Goal: Information Seeking & Learning: Learn about a topic

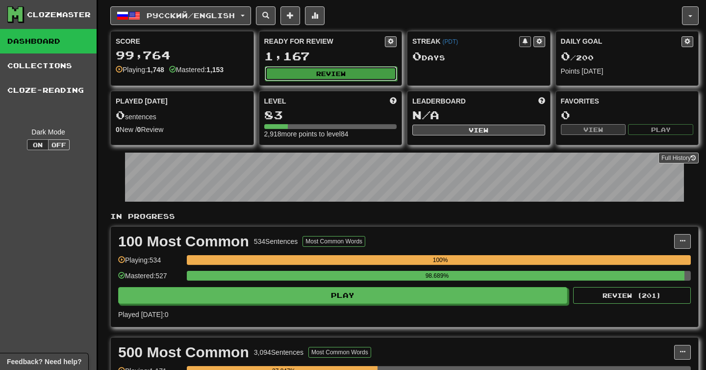
click at [330, 74] on button "Review" at bounding box center [331, 73] width 133 height 15
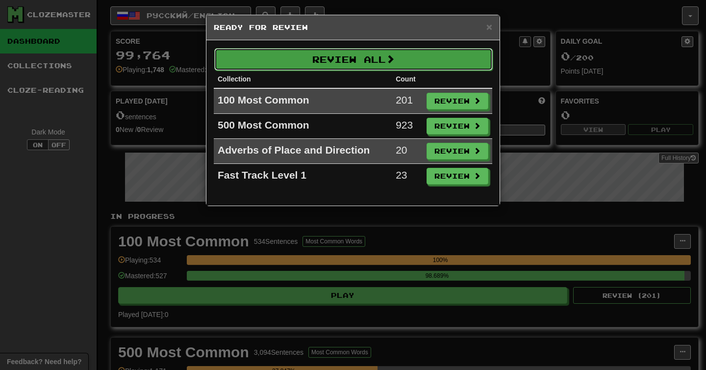
click at [330, 61] on button "Review All" at bounding box center [353, 59] width 279 height 23
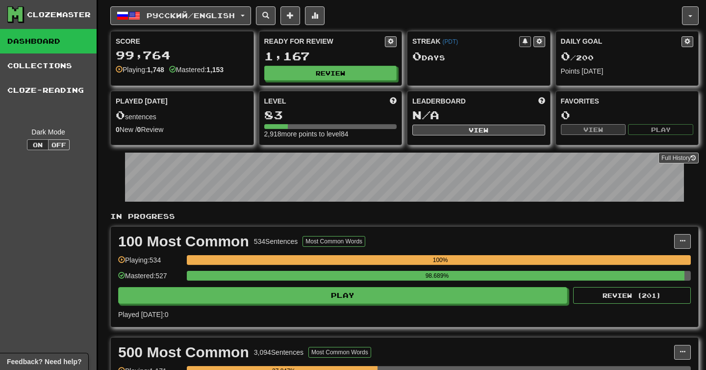
select select "**"
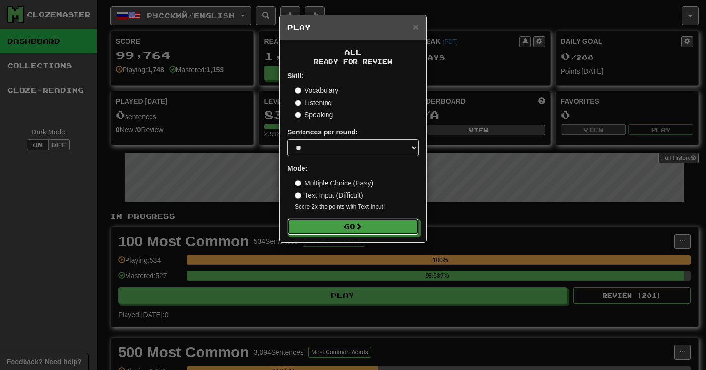
drag, startPoint x: 341, startPoint y: 226, endPoint x: 323, endPoint y: 199, distance: 32.4
click at [323, 199] on form "Skill: Vocabulary Listening Speaking Sentences per round: * ** ** ** ** ** *** …" at bounding box center [352, 153] width 131 height 164
click at [323, 199] on label "Text Input (Difficult)" at bounding box center [329, 195] width 69 height 10
click at [326, 186] on label "Multiple Choice (Easy)" at bounding box center [334, 183] width 78 height 10
click at [318, 225] on button "Go" at bounding box center [353, 227] width 131 height 17
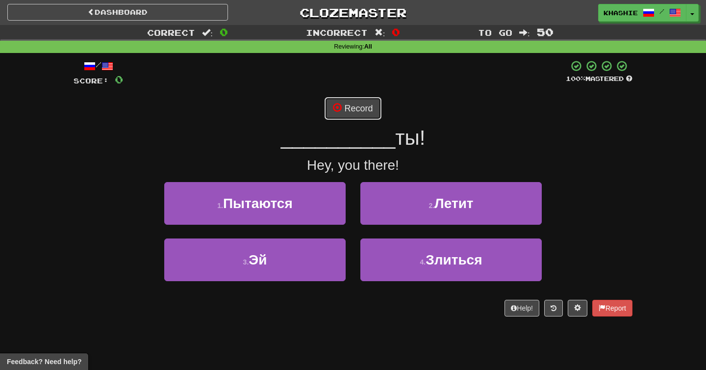
click at [351, 109] on button "Record" at bounding box center [353, 108] width 56 height 23
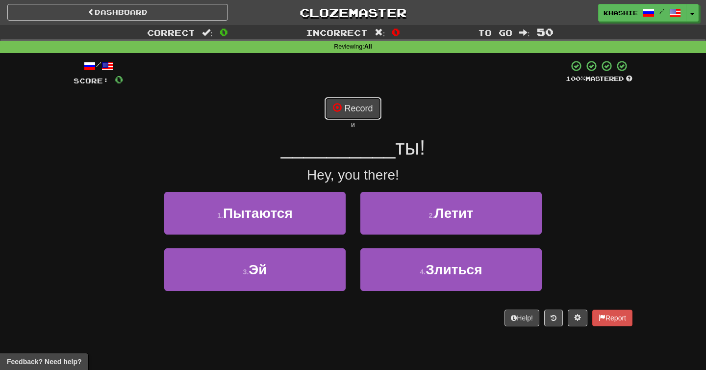
click at [353, 115] on button "Record" at bounding box center [353, 108] width 56 height 23
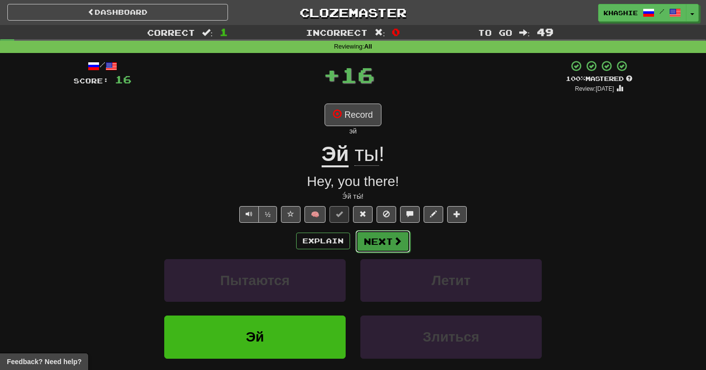
click at [370, 232] on button "Next" at bounding box center [383, 241] width 55 height 23
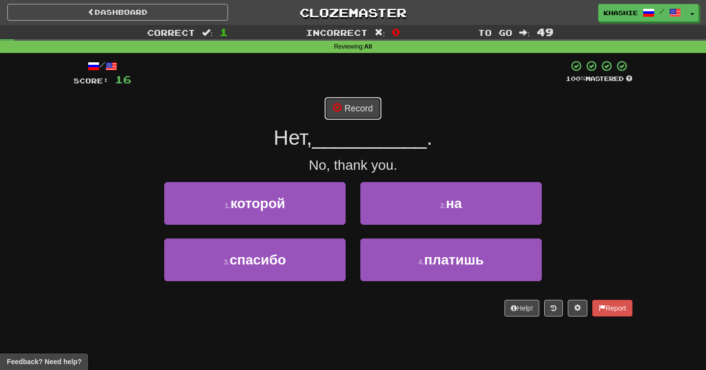
click at [355, 108] on button "Record" at bounding box center [353, 108] width 56 height 23
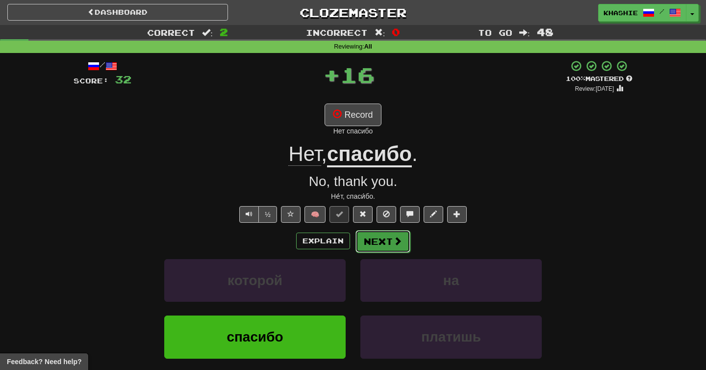
click at [379, 236] on button "Next" at bounding box center [383, 241] width 55 height 23
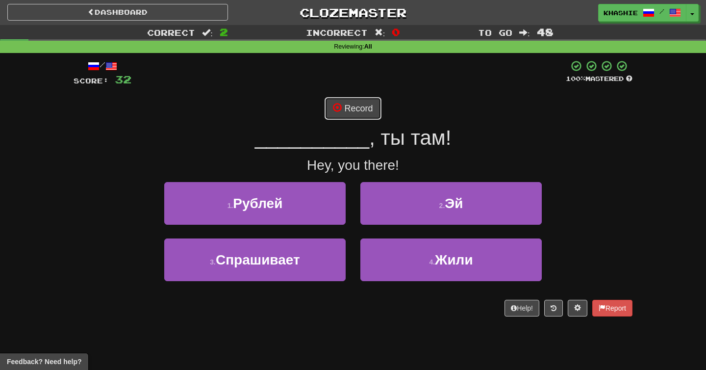
click at [361, 109] on button "Record" at bounding box center [353, 108] width 56 height 23
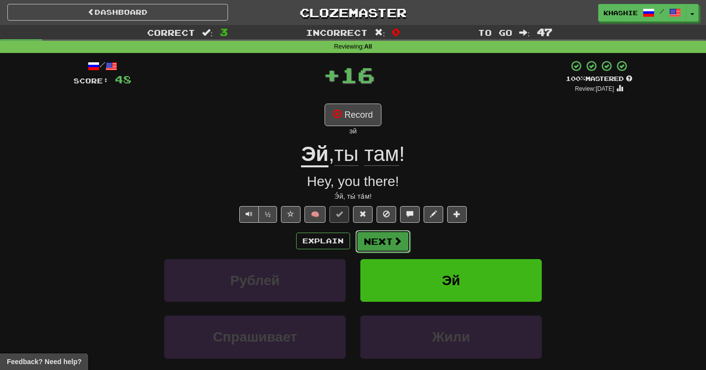
click at [371, 235] on button "Next" at bounding box center [383, 241] width 55 height 23
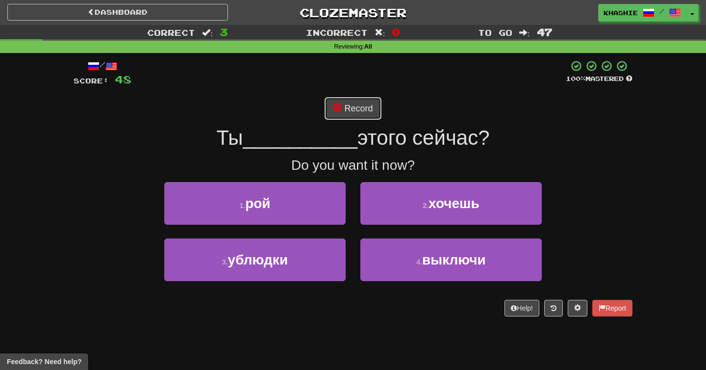
click at [350, 110] on button "Record" at bounding box center [353, 108] width 56 height 23
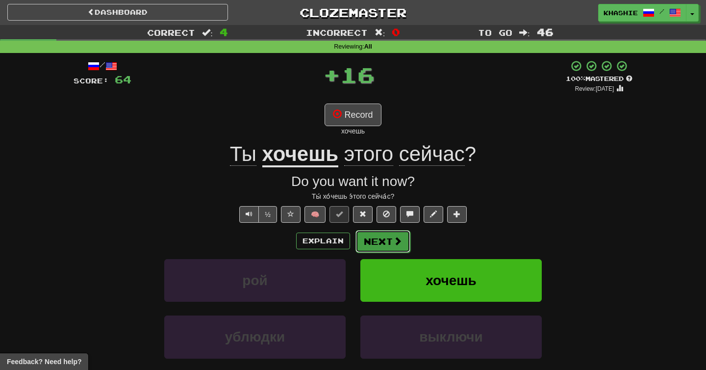
click at [383, 244] on button "Next" at bounding box center [383, 241] width 55 height 23
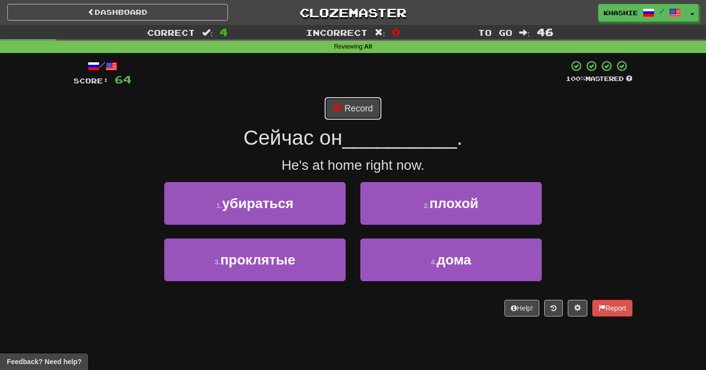
click at [359, 107] on button "Record" at bounding box center [353, 108] width 56 height 23
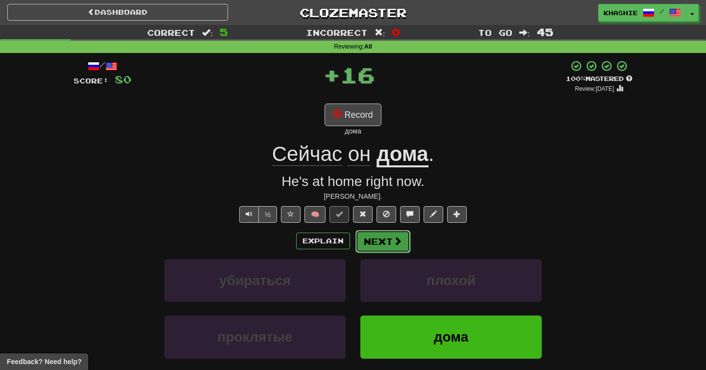
click at [388, 247] on button "Next" at bounding box center [383, 241] width 55 height 23
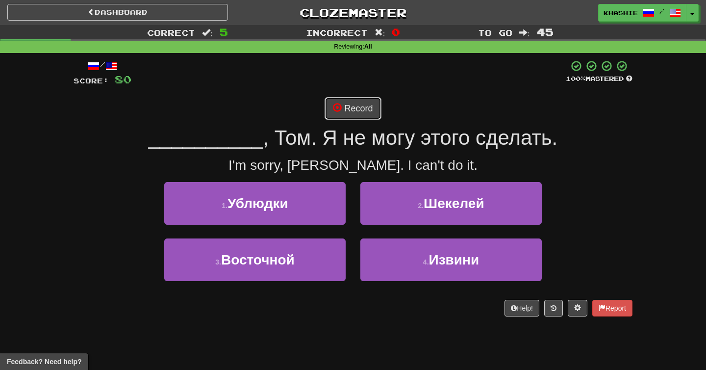
click at [367, 118] on button "Record" at bounding box center [353, 108] width 56 height 23
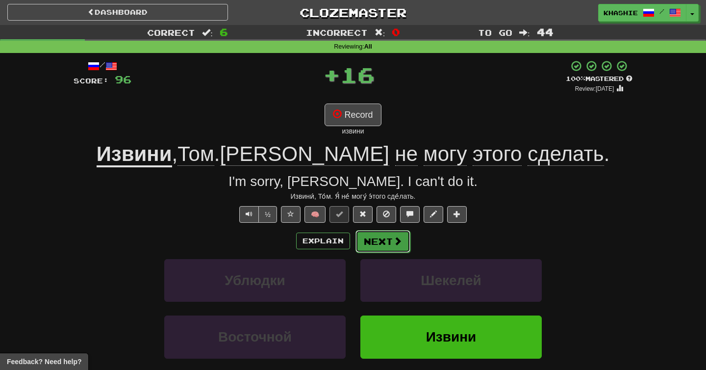
click at [387, 241] on button "Next" at bounding box center [383, 241] width 55 height 23
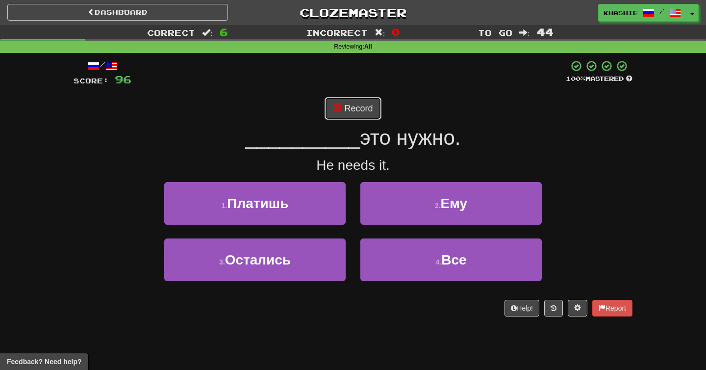
click at [358, 113] on button "Record" at bounding box center [353, 108] width 56 height 23
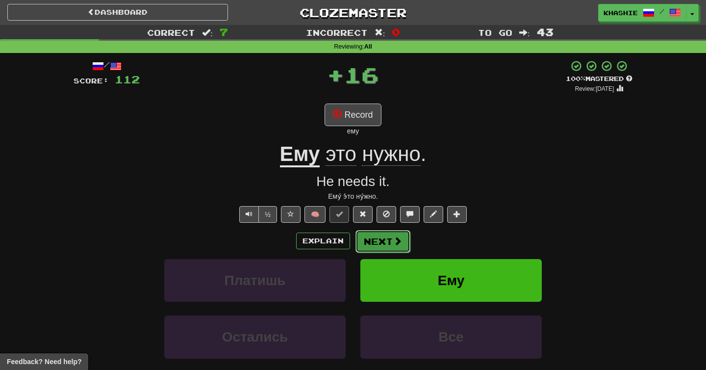
click at [386, 243] on button "Next" at bounding box center [383, 241] width 55 height 23
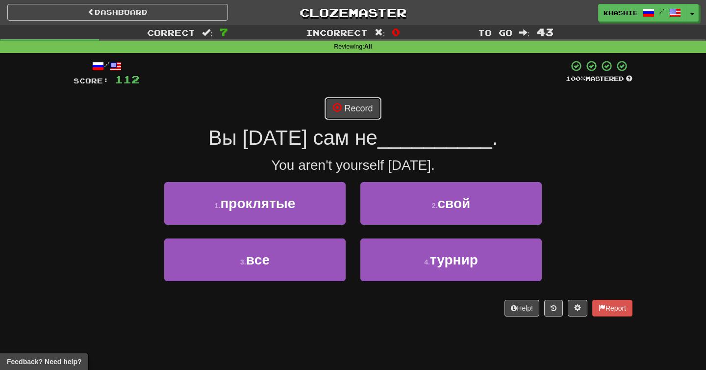
click at [353, 114] on button "Record" at bounding box center [353, 108] width 56 height 23
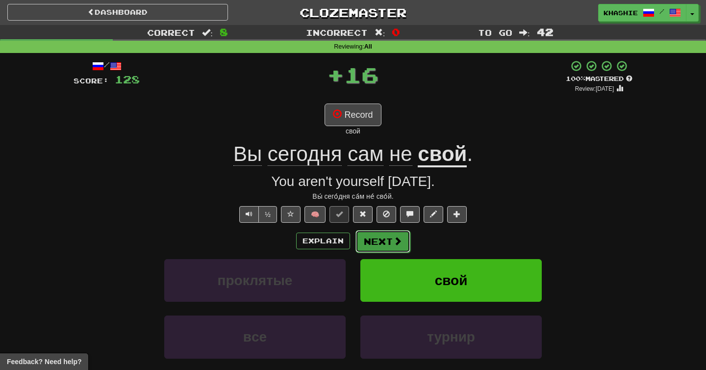
click at [369, 245] on button "Next" at bounding box center [383, 241] width 55 height 23
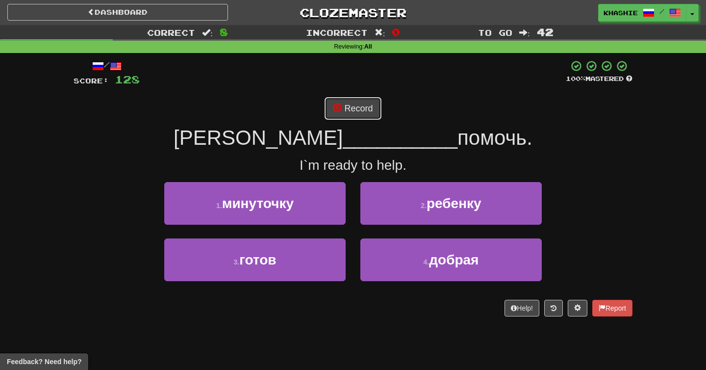
click at [359, 114] on button "Record" at bounding box center [353, 108] width 56 height 23
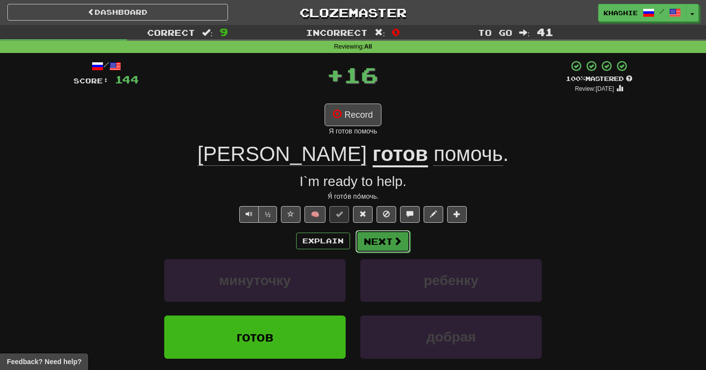
click at [382, 238] on button "Next" at bounding box center [383, 241] width 55 height 23
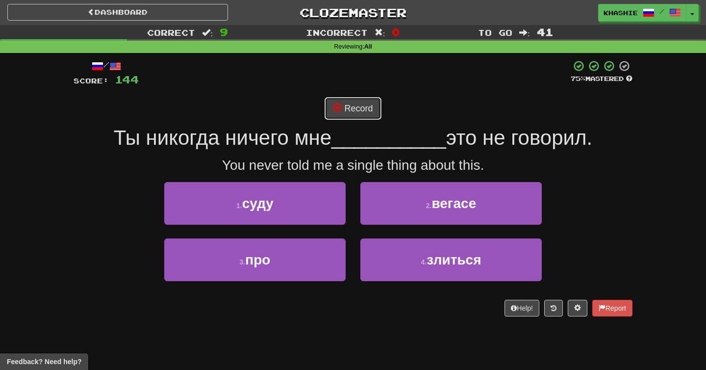
click at [354, 112] on button "Record" at bounding box center [353, 108] width 56 height 23
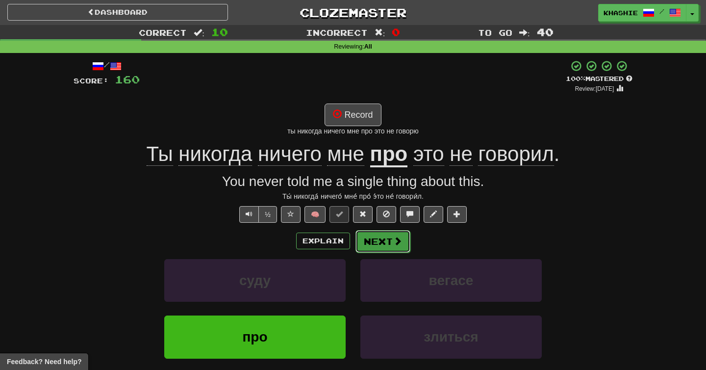
click at [379, 244] on button "Next" at bounding box center [383, 241] width 55 height 23
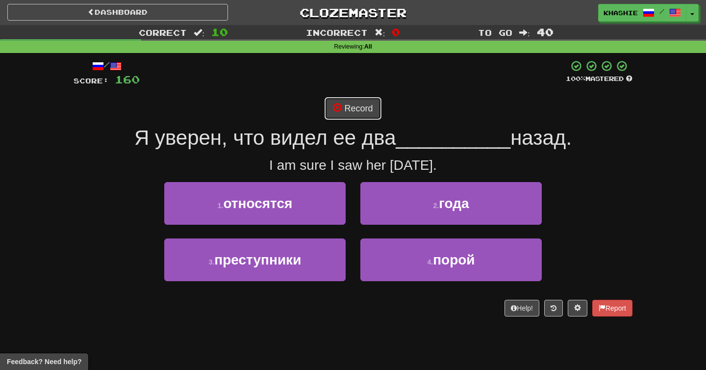
click at [353, 105] on button "Record" at bounding box center [353, 108] width 56 height 23
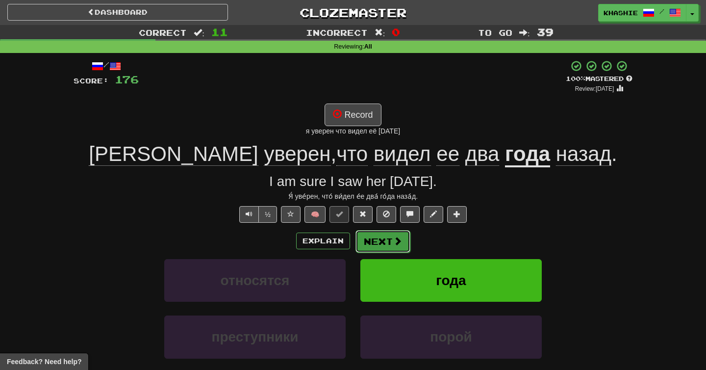
click at [382, 240] on button "Next" at bounding box center [383, 241] width 55 height 23
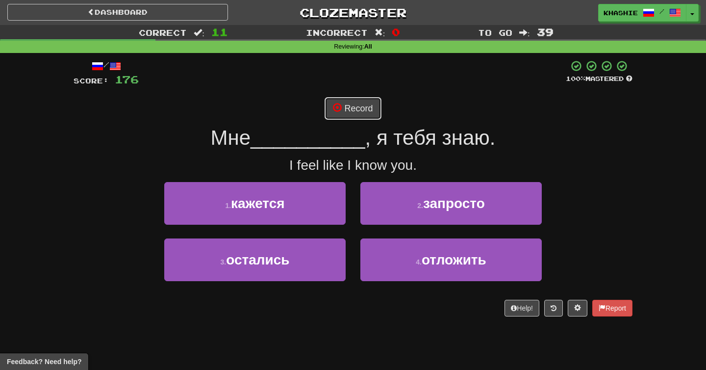
click at [352, 107] on button "Record" at bounding box center [353, 108] width 56 height 23
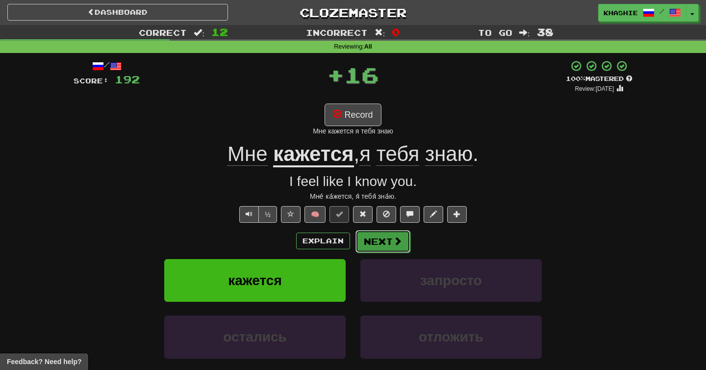
click at [382, 241] on button "Next" at bounding box center [383, 241] width 55 height 23
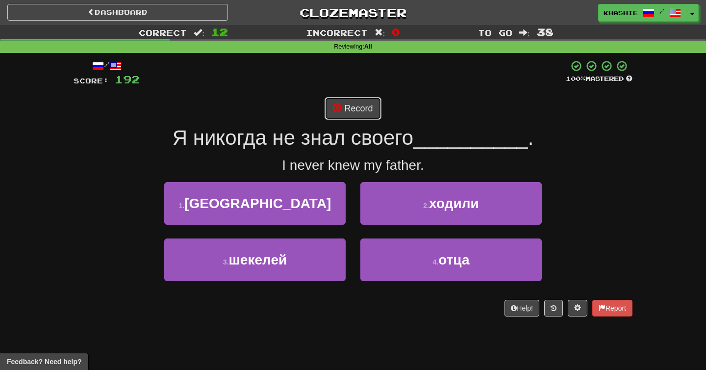
click at [368, 113] on button "Record" at bounding box center [353, 108] width 56 height 23
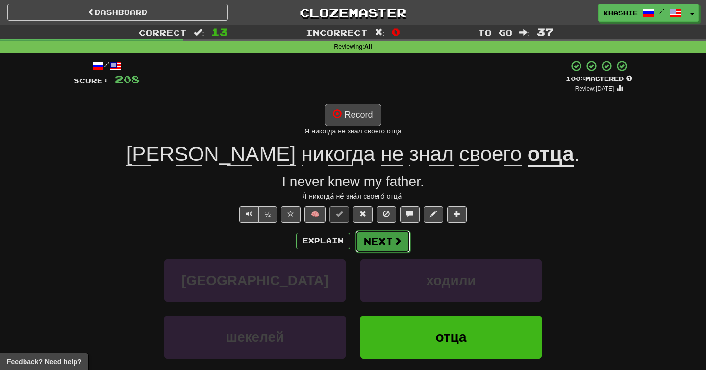
click at [369, 242] on button "Next" at bounding box center [383, 241] width 55 height 23
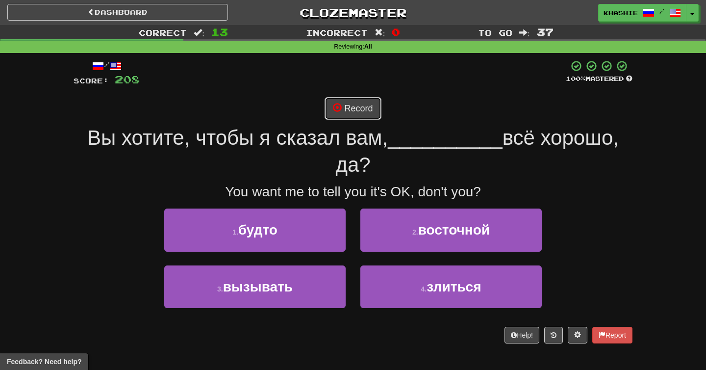
click at [359, 110] on button "Record" at bounding box center [353, 108] width 56 height 23
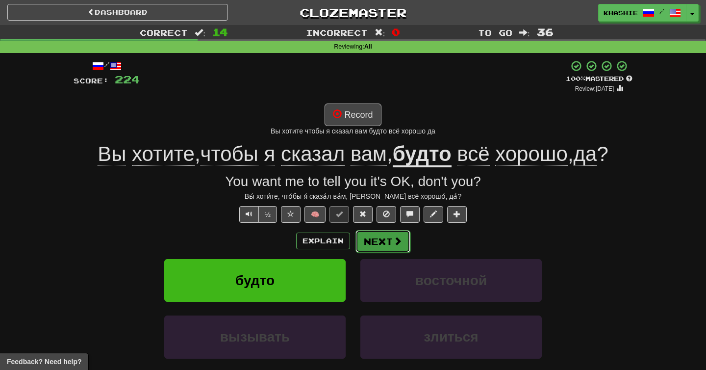
click at [396, 237] on span at bounding box center [397, 240] width 9 height 9
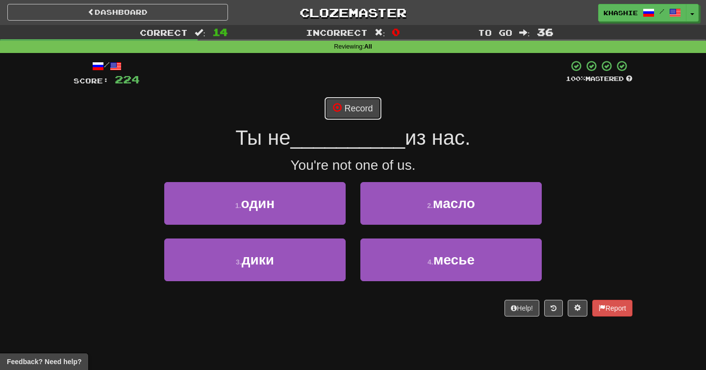
click at [359, 115] on button "Record" at bounding box center [353, 108] width 56 height 23
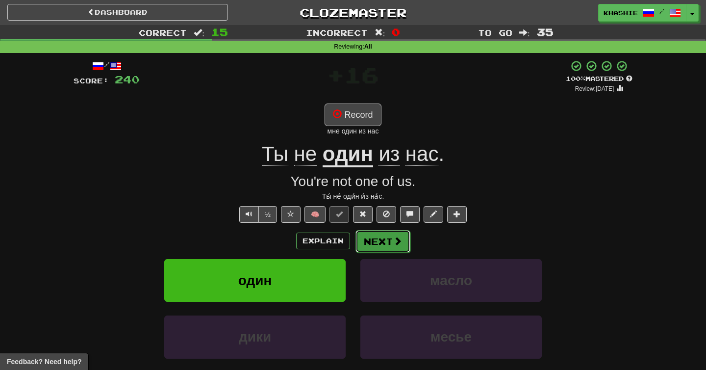
click at [387, 237] on button "Next" at bounding box center [383, 241] width 55 height 23
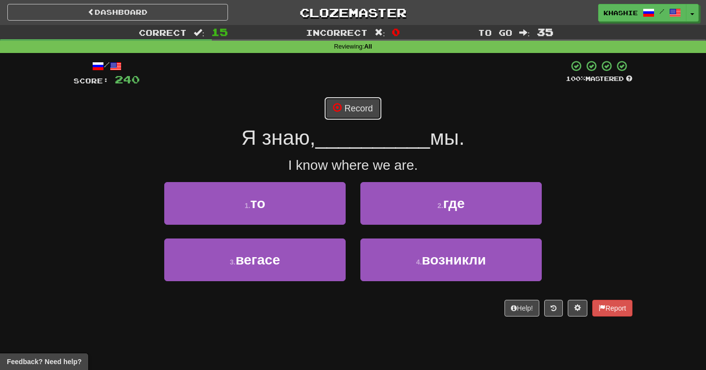
click at [368, 108] on button "Record" at bounding box center [353, 108] width 56 height 23
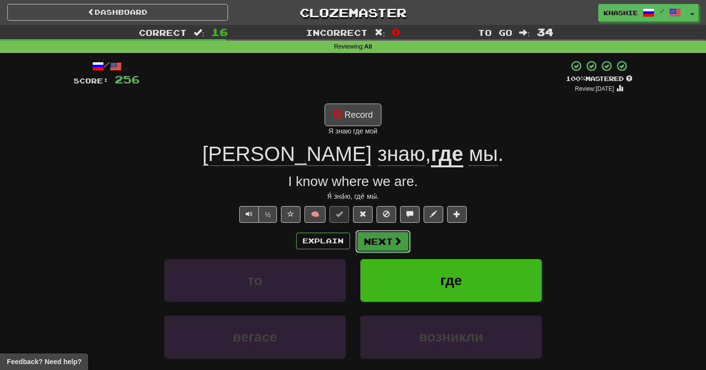
click at [369, 243] on button "Next" at bounding box center [383, 241] width 55 height 23
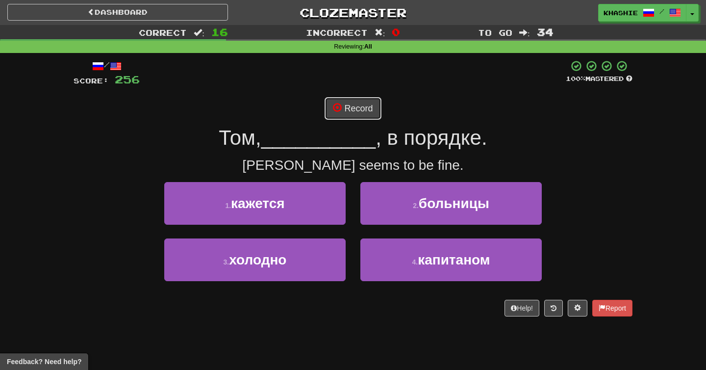
click at [363, 113] on button "Record" at bounding box center [353, 108] width 56 height 23
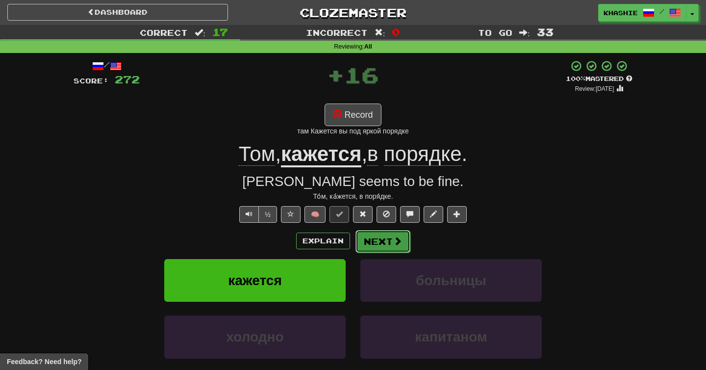
click at [396, 245] on span at bounding box center [397, 240] width 9 height 9
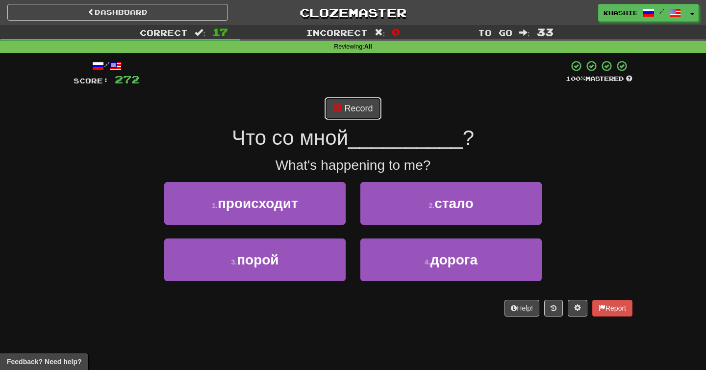
click at [343, 106] on button "Record" at bounding box center [353, 108] width 56 height 23
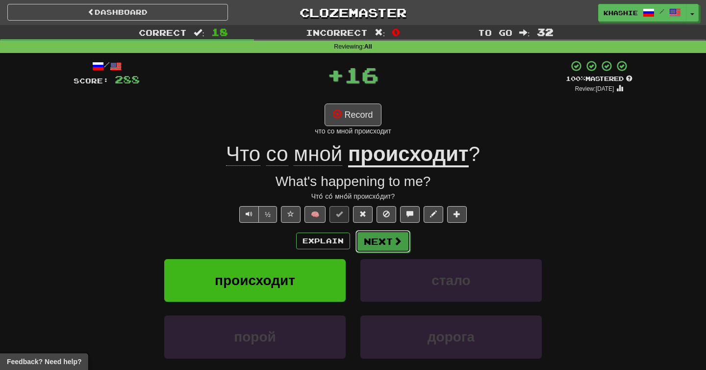
click at [385, 243] on button "Next" at bounding box center [383, 241] width 55 height 23
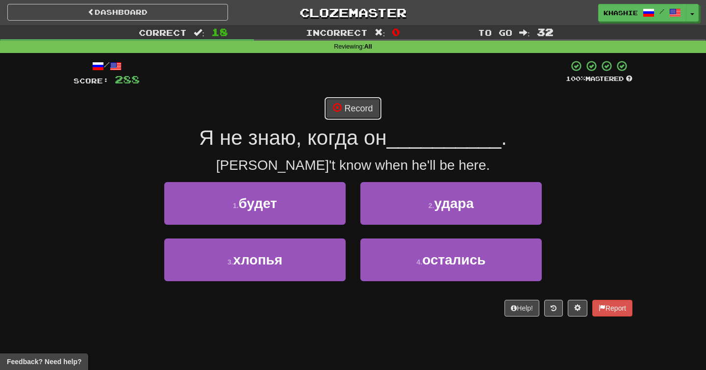
click at [350, 102] on button "Record" at bounding box center [353, 108] width 56 height 23
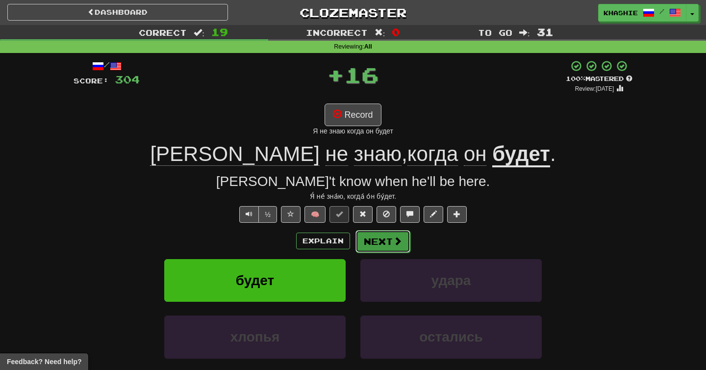
click at [398, 245] on span at bounding box center [397, 240] width 9 height 9
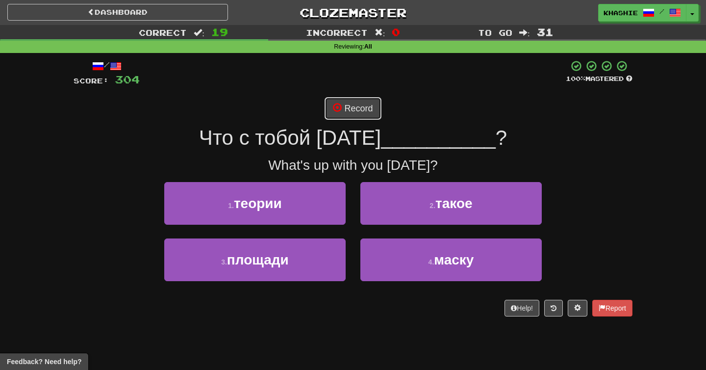
click at [366, 112] on button "Record" at bounding box center [353, 108] width 56 height 23
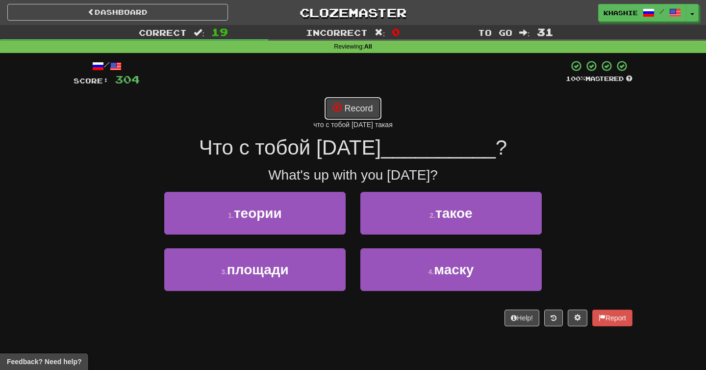
click at [363, 110] on button "Record" at bounding box center [353, 108] width 56 height 23
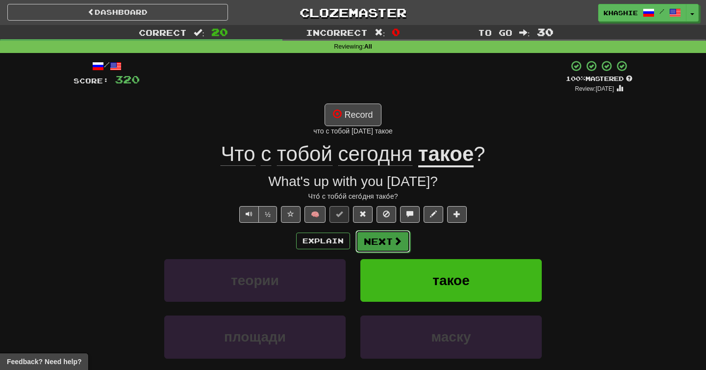
click at [386, 248] on button "Next" at bounding box center [383, 241] width 55 height 23
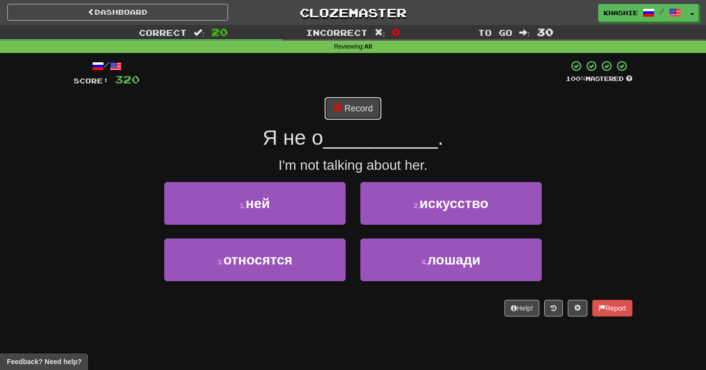
click at [362, 106] on button "Record" at bounding box center [353, 108] width 56 height 23
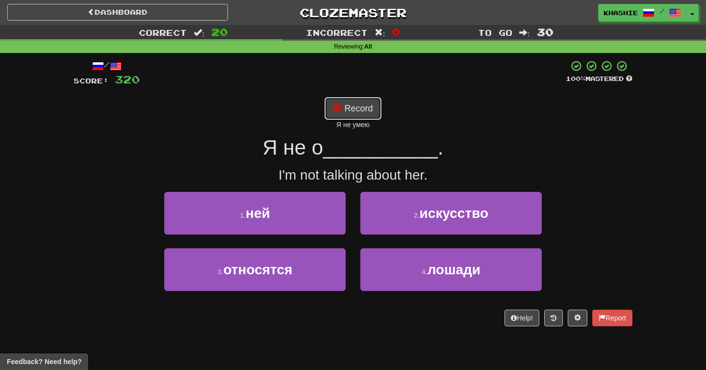
click at [361, 111] on button "Record" at bounding box center [353, 108] width 56 height 23
click at [364, 103] on button "Record" at bounding box center [353, 108] width 56 height 23
click at [363, 103] on button "Record" at bounding box center [353, 108] width 56 height 23
click at [352, 111] on button "Record" at bounding box center [353, 108] width 56 height 23
click at [365, 112] on button "Recording..." at bounding box center [353, 108] width 76 height 23
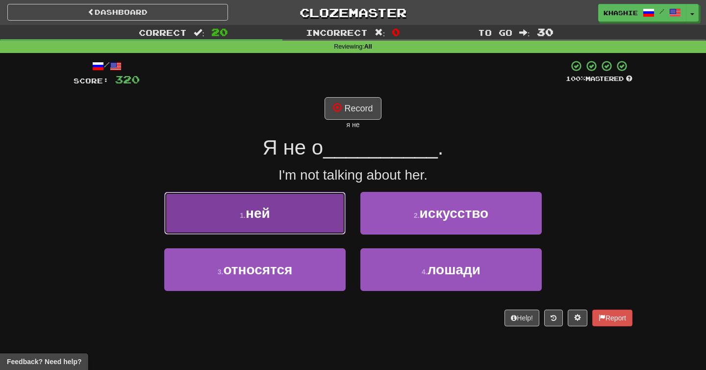
click at [299, 198] on button "1 . ней" at bounding box center [254, 213] width 181 height 43
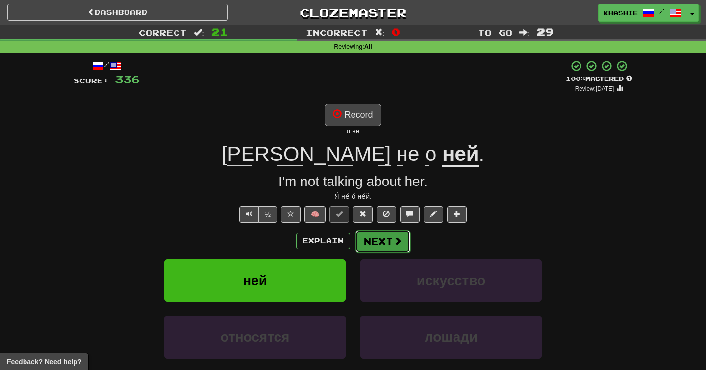
click at [372, 237] on button "Next" at bounding box center [383, 241] width 55 height 23
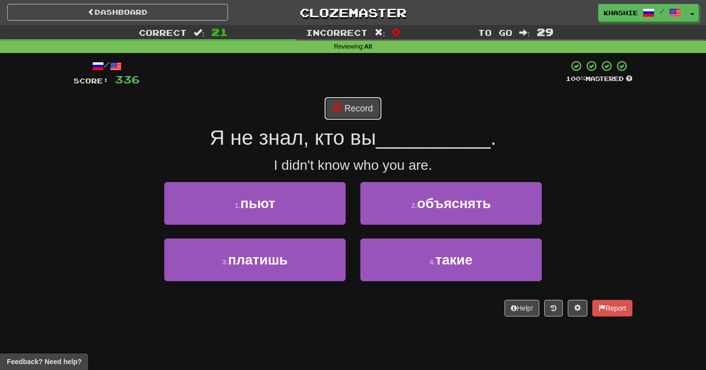
click at [347, 102] on button "Record" at bounding box center [353, 108] width 56 height 23
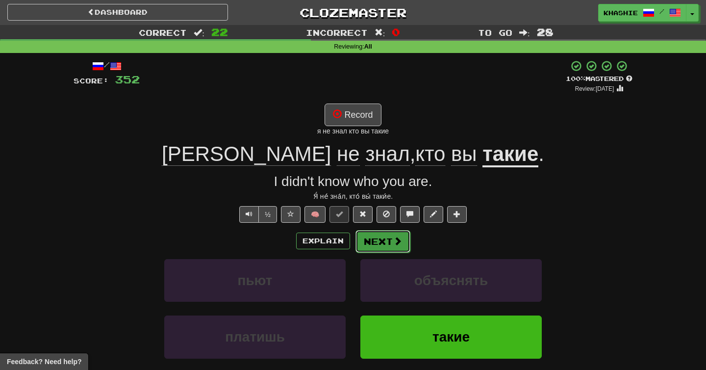
click at [393, 244] on span at bounding box center [397, 240] width 9 height 9
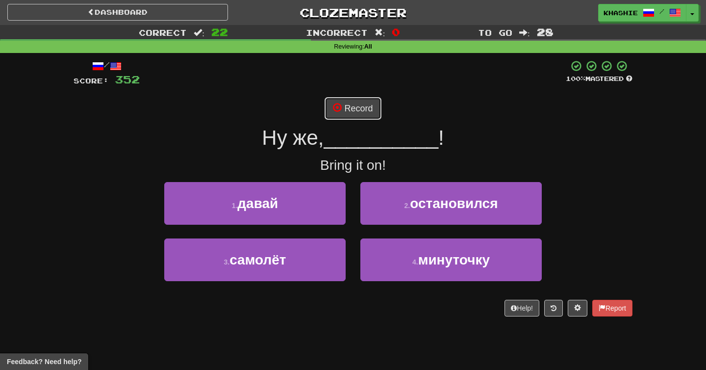
click at [352, 104] on button "Record" at bounding box center [353, 108] width 56 height 23
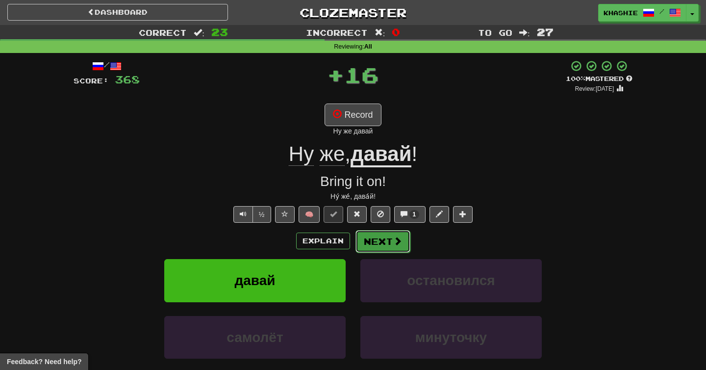
click at [370, 240] on button "Next" at bounding box center [383, 241] width 55 height 23
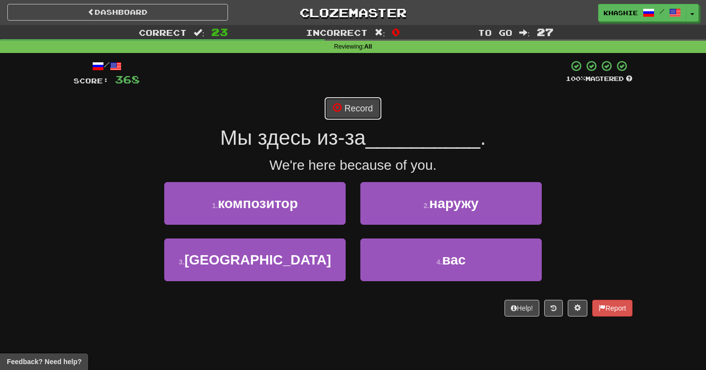
click at [358, 106] on button "Record" at bounding box center [353, 108] width 56 height 23
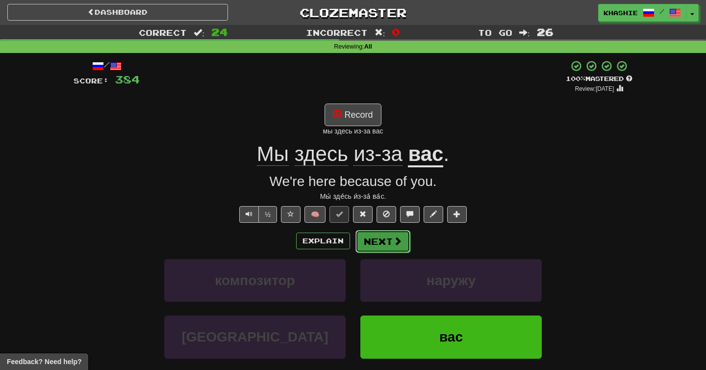
click at [393, 239] on span at bounding box center [397, 240] width 9 height 9
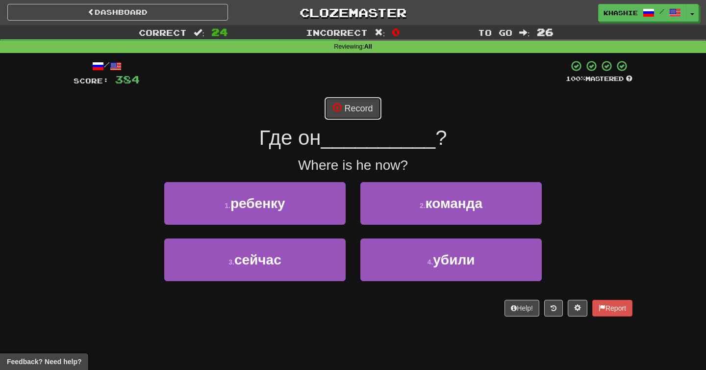
click at [370, 115] on button "Record" at bounding box center [353, 108] width 56 height 23
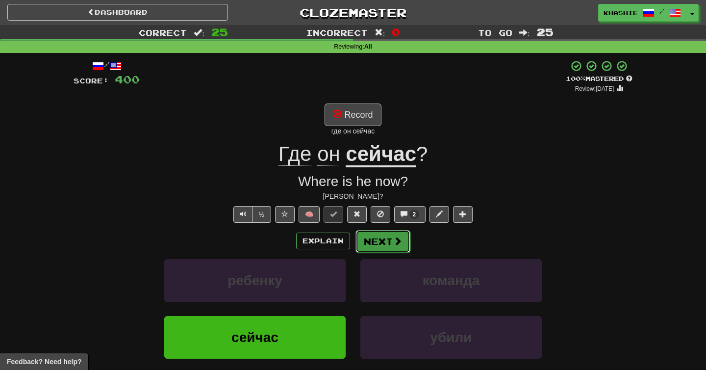
click at [391, 241] on button "Next" at bounding box center [383, 241] width 55 height 23
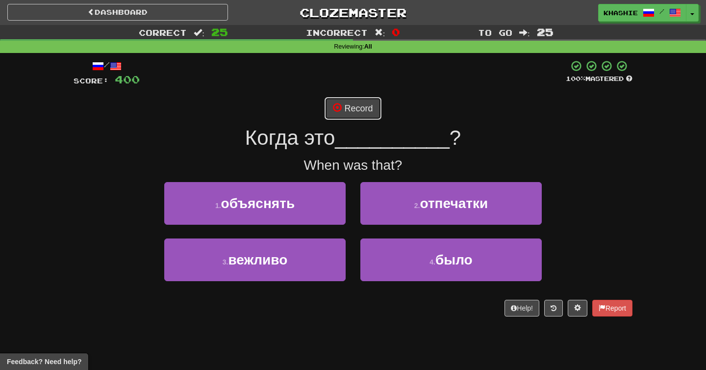
click at [368, 106] on button "Record" at bounding box center [353, 108] width 56 height 23
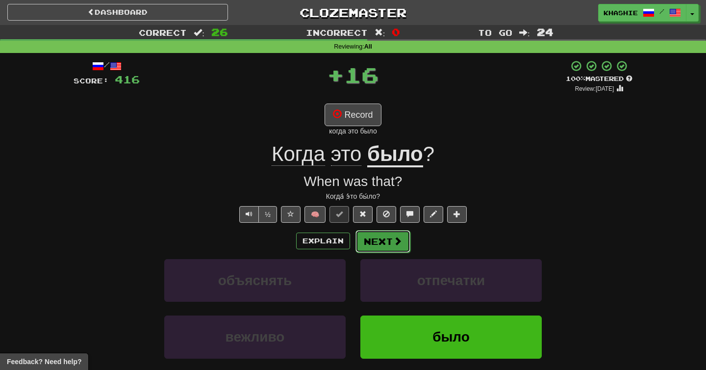
click at [379, 240] on button "Next" at bounding box center [383, 241] width 55 height 23
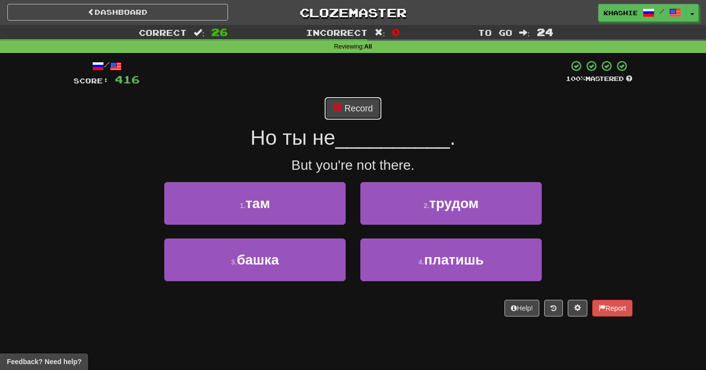
click at [374, 116] on button "Record" at bounding box center [353, 108] width 56 height 23
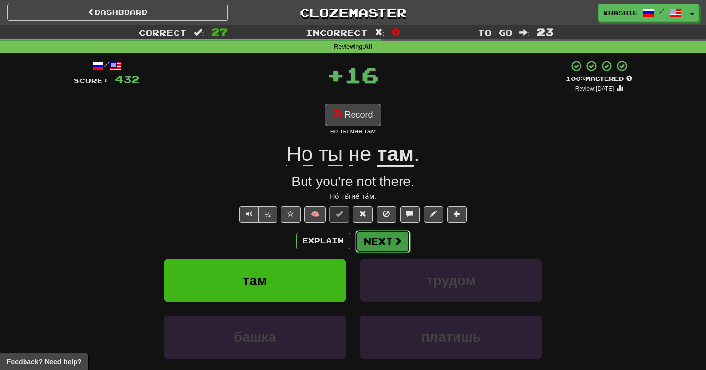
click at [389, 239] on button "Next" at bounding box center [383, 241] width 55 height 23
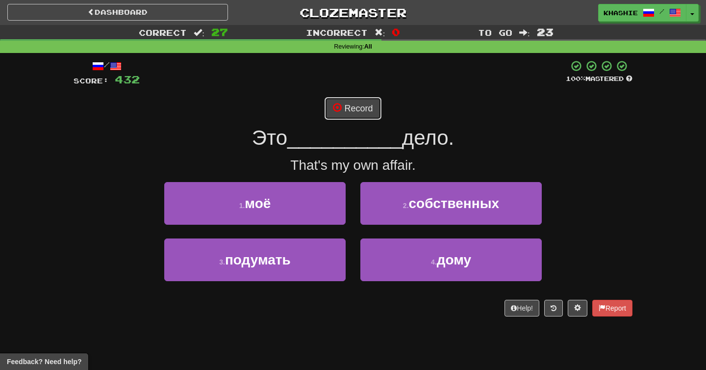
click at [363, 114] on button "Record" at bounding box center [353, 108] width 56 height 23
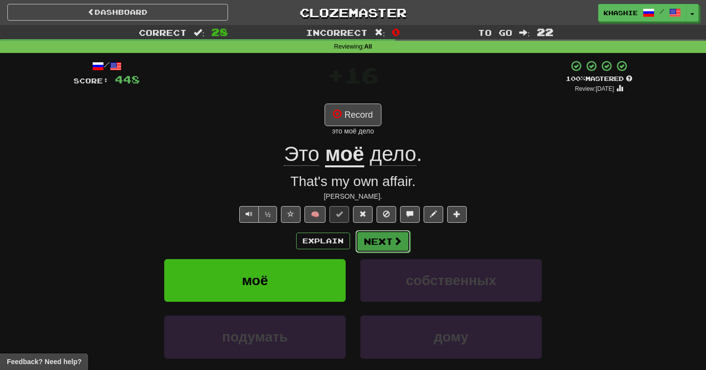
click at [391, 246] on button "Next" at bounding box center [383, 241] width 55 height 23
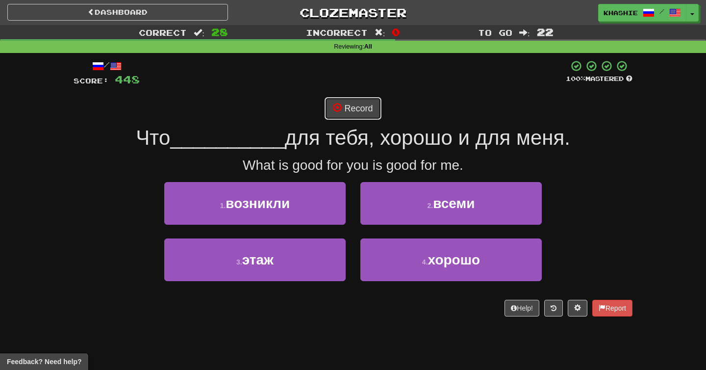
click at [368, 108] on button "Record" at bounding box center [353, 108] width 56 height 23
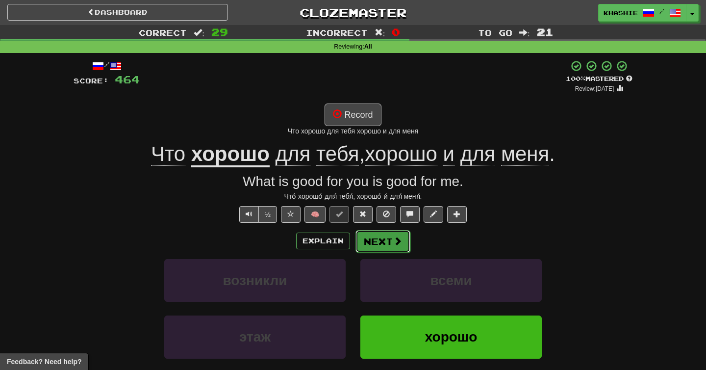
click at [374, 246] on button "Next" at bounding box center [383, 241] width 55 height 23
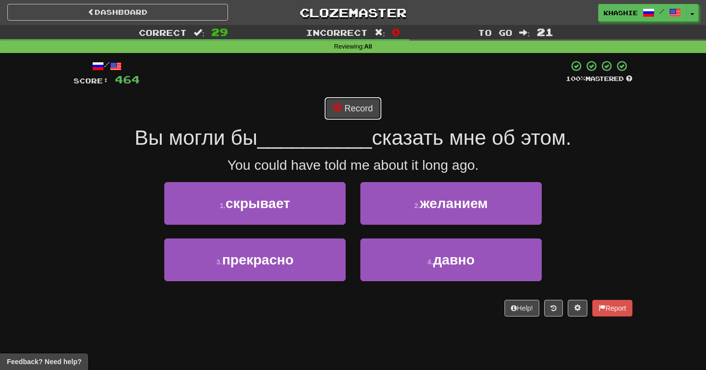
click at [362, 118] on button "Record" at bounding box center [353, 108] width 56 height 23
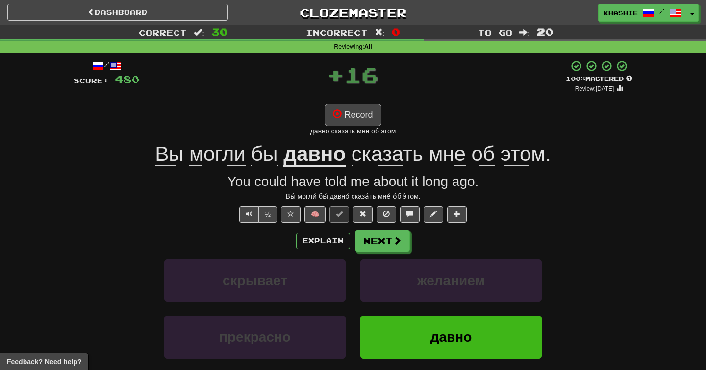
click at [333, 154] on u "давно" at bounding box center [314, 154] width 62 height 25
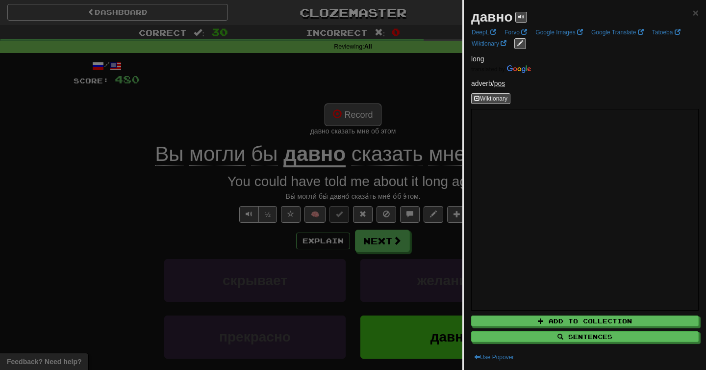
click at [376, 146] on div at bounding box center [353, 185] width 706 height 370
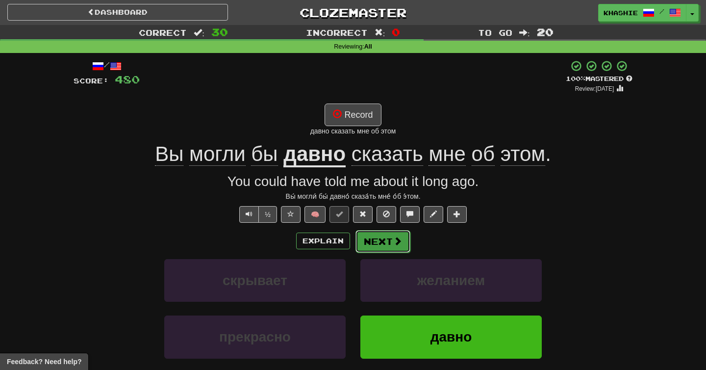
click at [372, 248] on button "Next" at bounding box center [383, 241] width 55 height 23
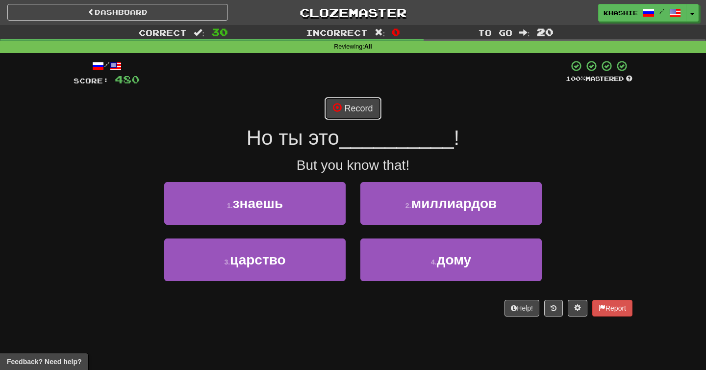
click at [366, 102] on button "Record" at bounding box center [353, 108] width 56 height 23
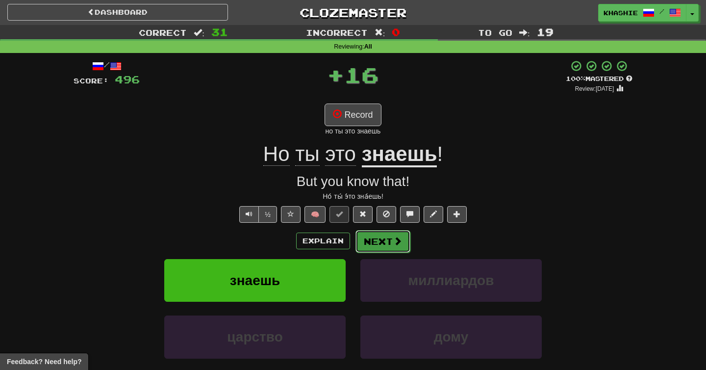
click at [391, 247] on button "Next" at bounding box center [383, 241] width 55 height 23
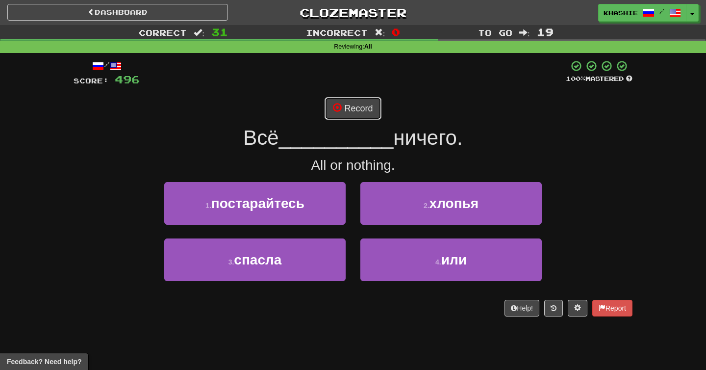
click at [359, 109] on button "Record" at bounding box center [353, 108] width 56 height 23
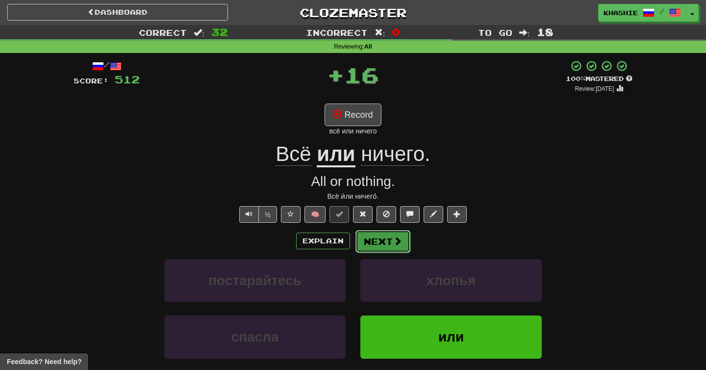
click at [388, 249] on button "Next" at bounding box center [383, 241] width 55 height 23
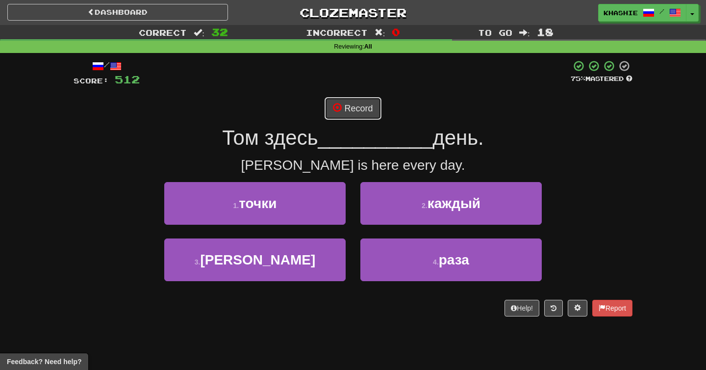
click at [368, 110] on button "Record" at bounding box center [353, 108] width 56 height 23
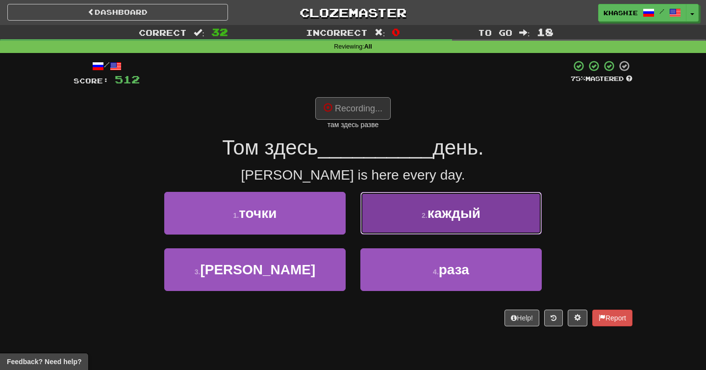
click at [410, 214] on button "2 . каждый" at bounding box center [450, 213] width 181 height 43
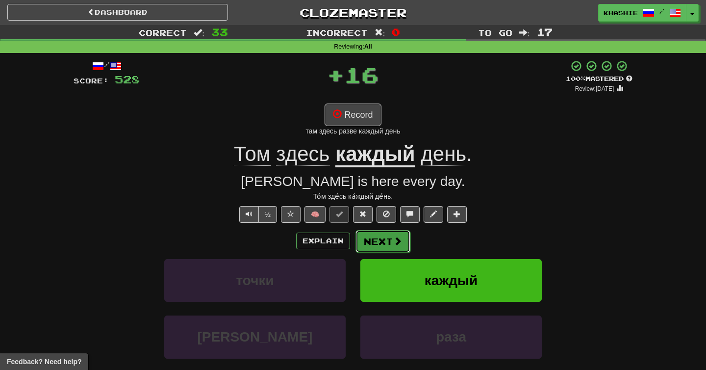
click at [380, 242] on button "Next" at bounding box center [383, 241] width 55 height 23
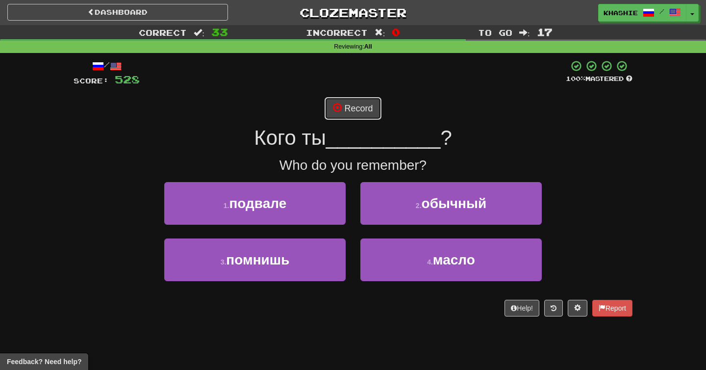
click at [366, 109] on button "Record" at bounding box center [353, 108] width 56 height 23
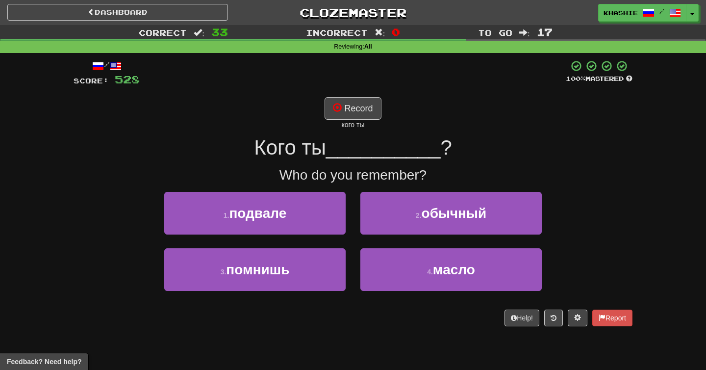
click at [354, 120] on div "кого ты" at bounding box center [353, 125] width 559 height 10
click at [354, 110] on button "Record" at bounding box center [353, 108] width 56 height 23
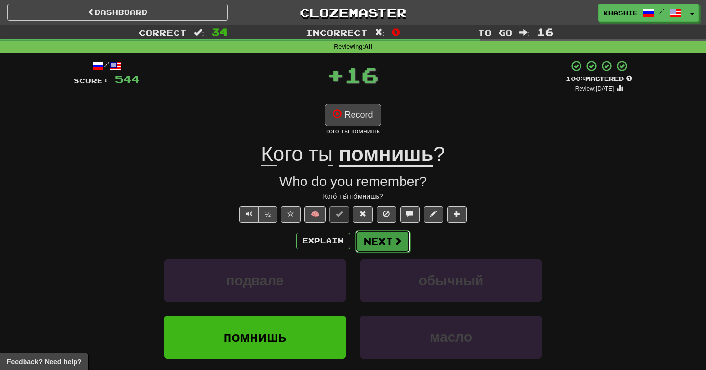
click at [369, 246] on button "Next" at bounding box center [383, 241] width 55 height 23
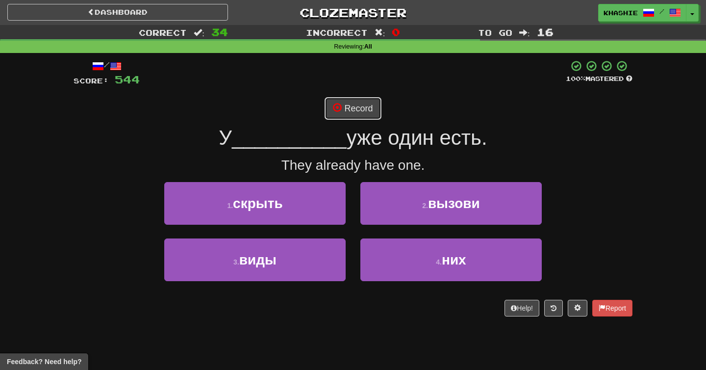
click at [365, 116] on button "Record" at bounding box center [353, 108] width 56 height 23
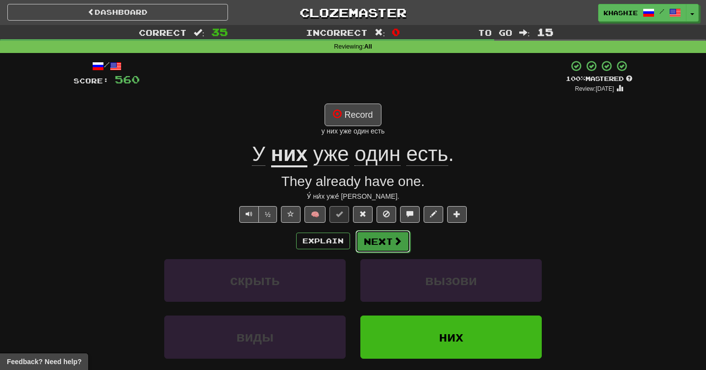
click at [388, 246] on button "Next" at bounding box center [383, 241] width 55 height 23
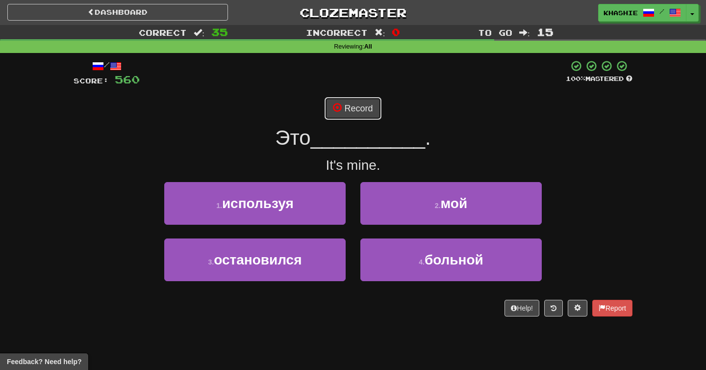
click at [368, 110] on button "Record" at bounding box center [353, 108] width 56 height 23
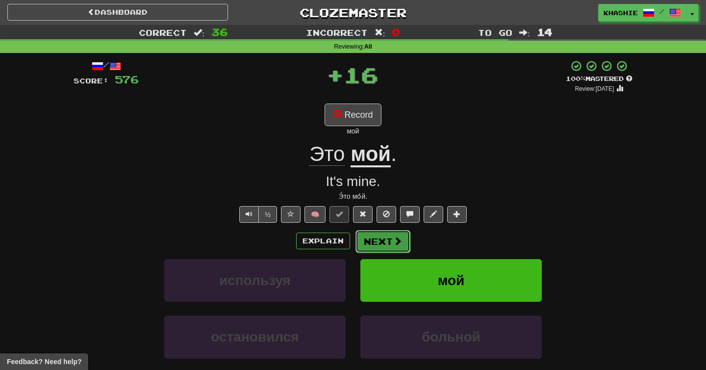
click at [389, 237] on button "Next" at bounding box center [383, 241] width 55 height 23
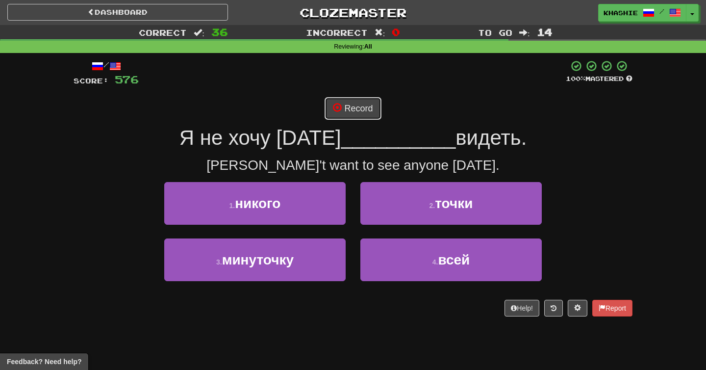
click at [361, 103] on button "Record" at bounding box center [353, 108] width 56 height 23
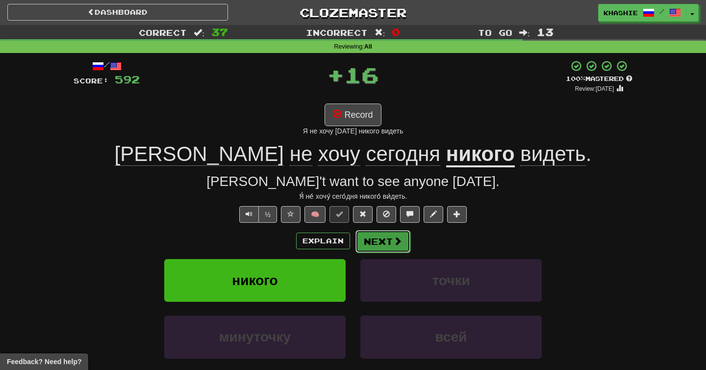
click at [369, 239] on button "Next" at bounding box center [383, 241] width 55 height 23
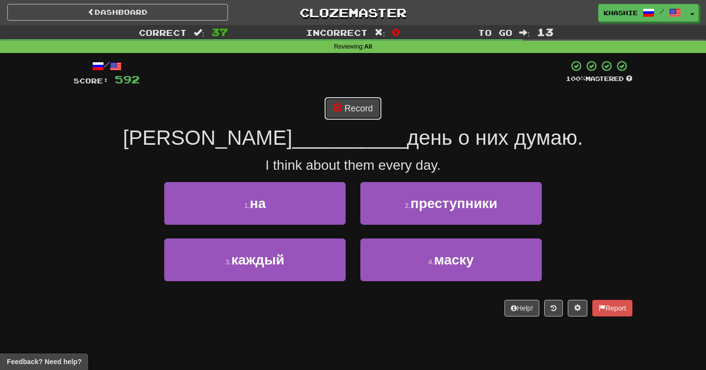
click at [360, 103] on button "Record" at bounding box center [353, 108] width 56 height 23
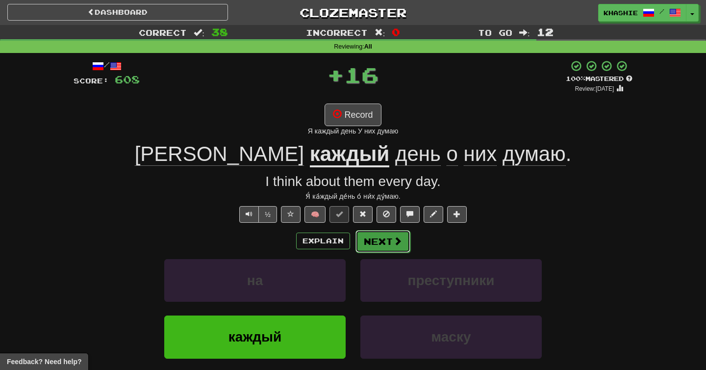
click at [385, 237] on button "Next" at bounding box center [383, 241] width 55 height 23
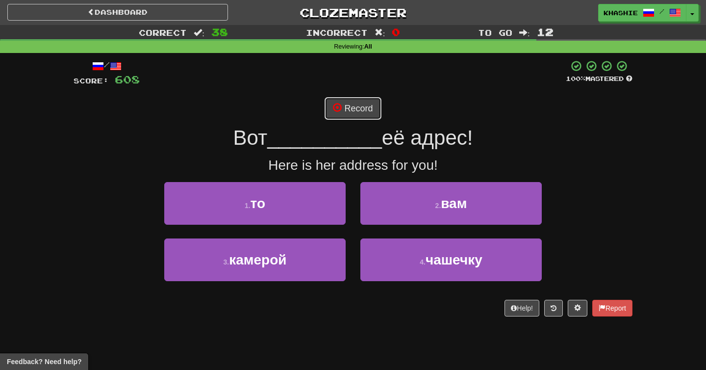
click at [358, 108] on button "Record" at bounding box center [353, 108] width 56 height 23
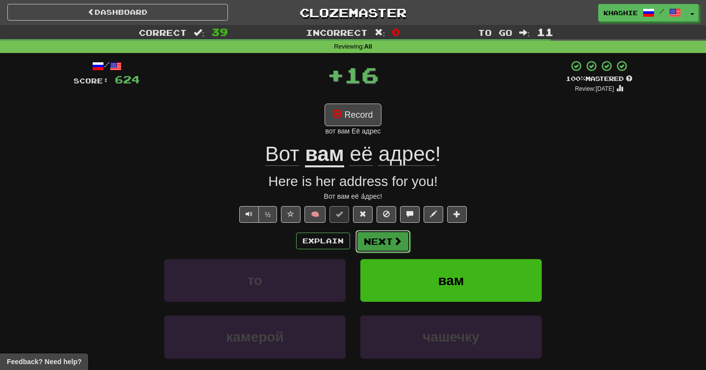
click at [385, 245] on button "Next" at bounding box center [383, 241] width 55 height 23
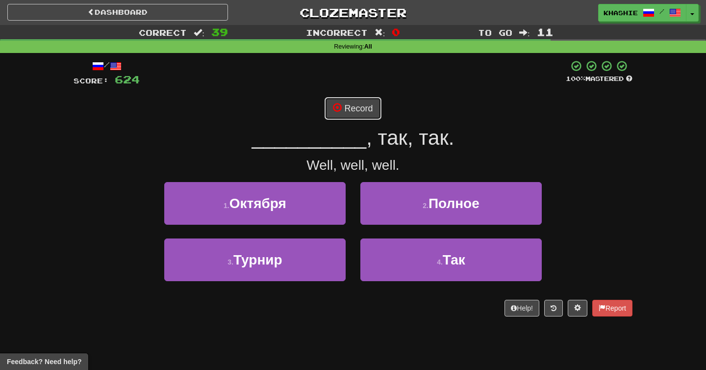
click at [368, 106] on button "Record" at bounding box center [353, 108] width 56 height 23
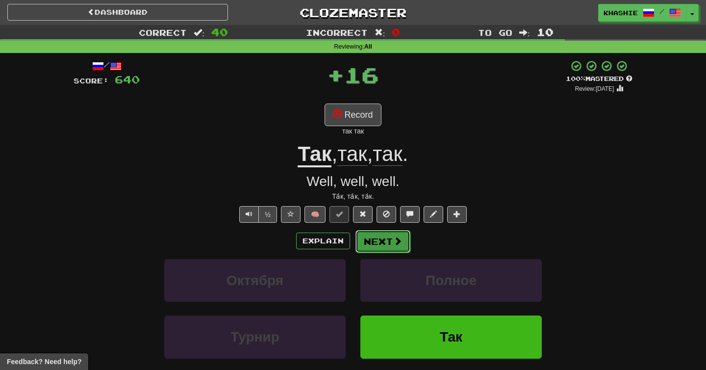
click at [391, 233] on button "Next" at bounding box center [383, 241] width 55 height 23
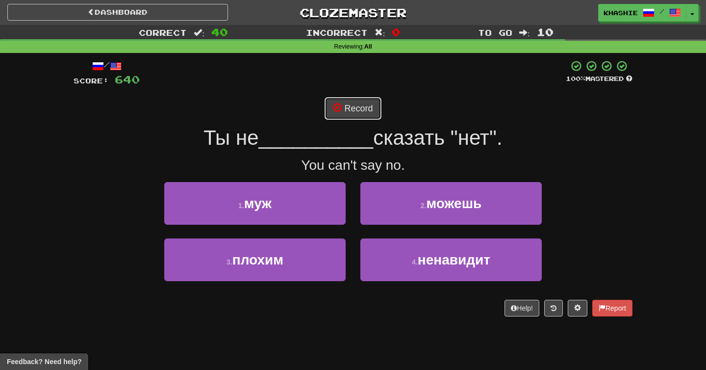
click at [366, 106] on button "Record" at bounding box center [353, 108] width 56 height 23
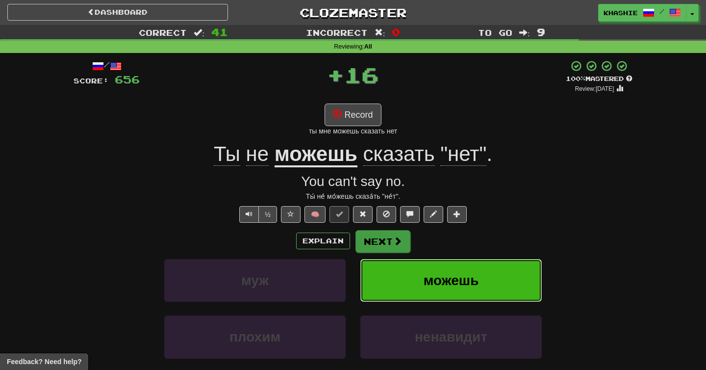
drag, startPoint x: 395, startPoint y: 280, endPoint x: 394, endPoint y: 250, distance: 29.4
click at [394, 250] on div "Explain Next муж можешь плохим ненавидит Learn more: муж можешь плохим ненавидит" at bounding box center [353, 308] width 559 height 157
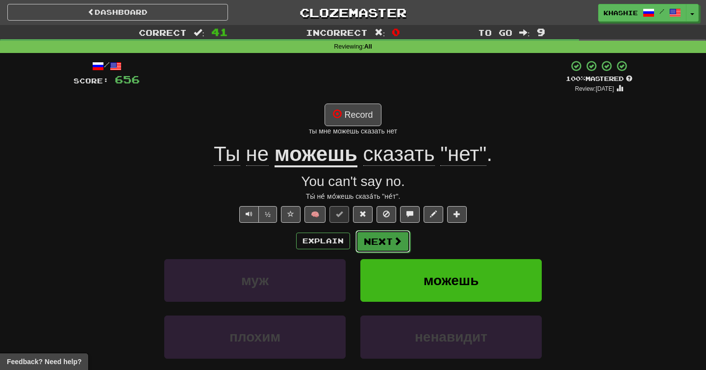
click at [394, 250] on button "Next" at bounding box center [383, 241] width 55 height 23
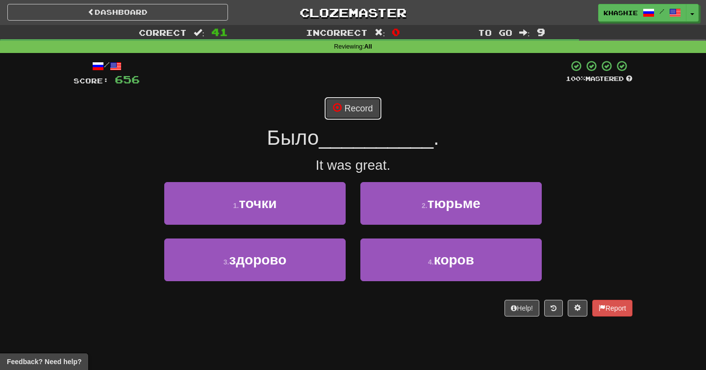
click at [365, 117] on button "Record" at bounding box center [353, 108] width 56 height 23
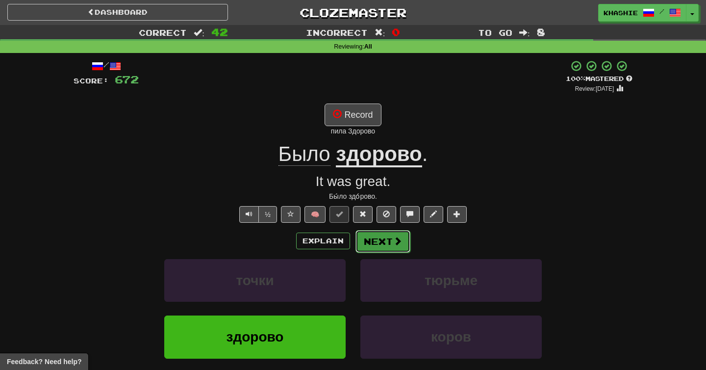
click at [389, 234] on button "Next" at bounding box center [383, 241] width 55 height 23
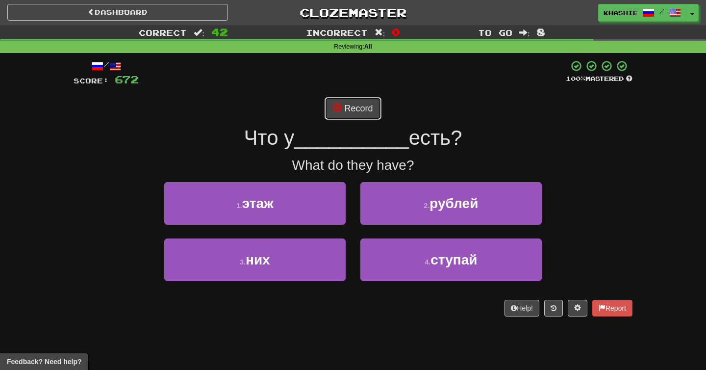
click at [361, 103] on button "Record" at bounding box center [353, 108] width 56 height 23
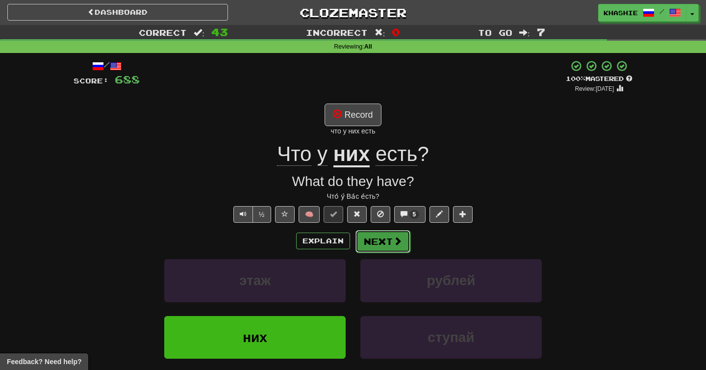
click at [379, 231] on button "Next" at bounding box center [383, 241] width 55 height 23
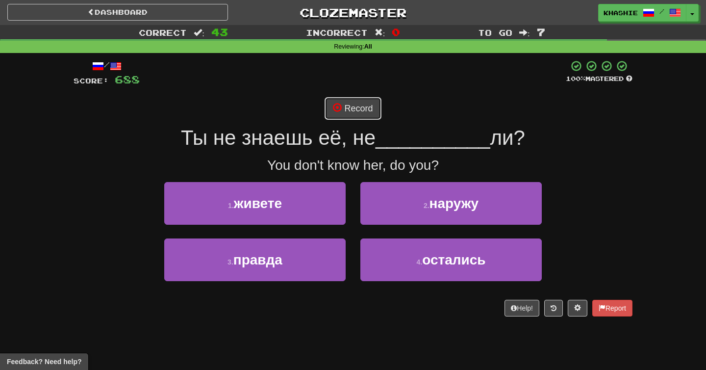
click at [357, 107] on button "Record" at bounding box center [353, 108] width 56 height 23
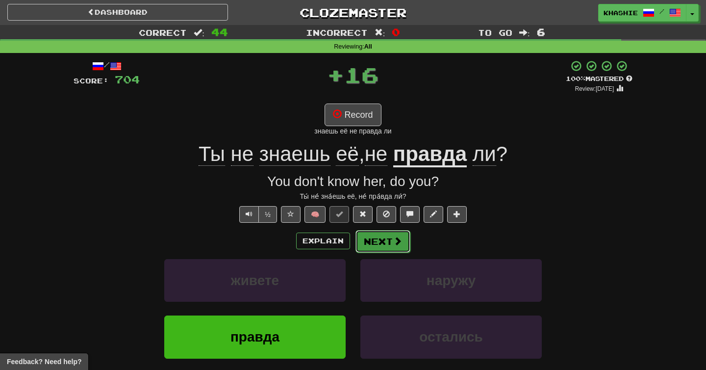
click at [394, 236] on span at bounding box center [397, 240] width 9 height 9
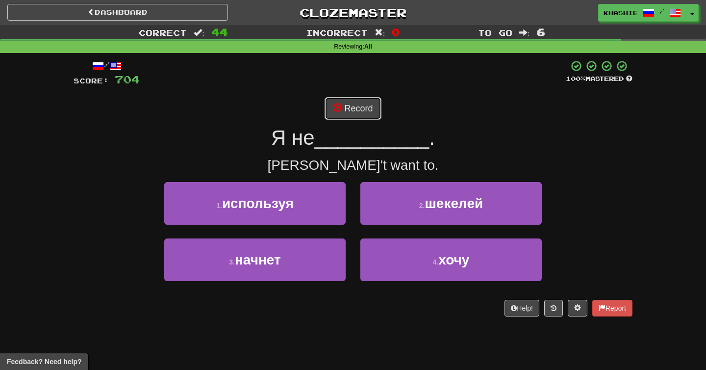
click at [365, 114] on button "Record" at bounding box center [353, 108] width 56 height 23
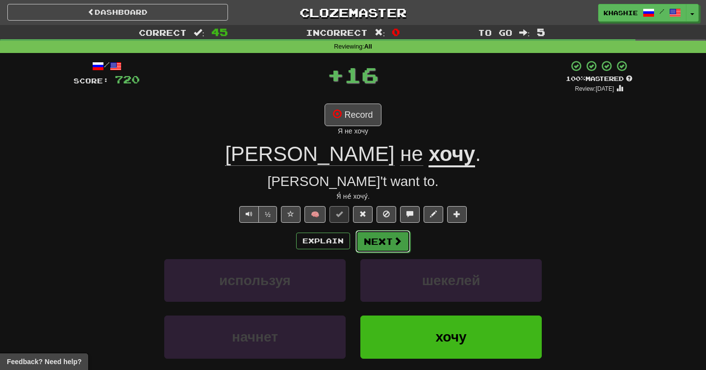
click at [393, 236] on span at bounding box center [397, 240] width 9 height 9
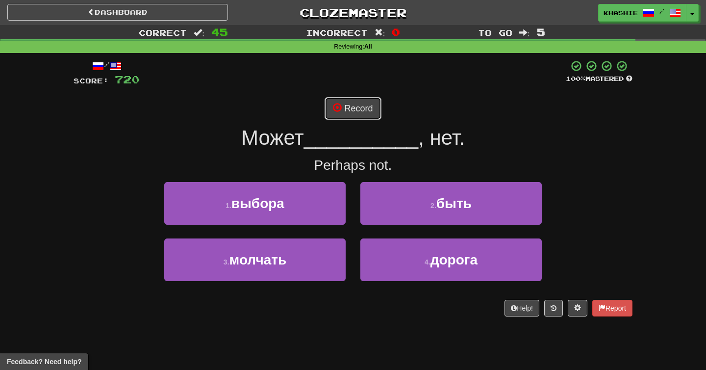
click at [364, 102] on button "Record" at bounding box center [353, 108] width 56 height 23
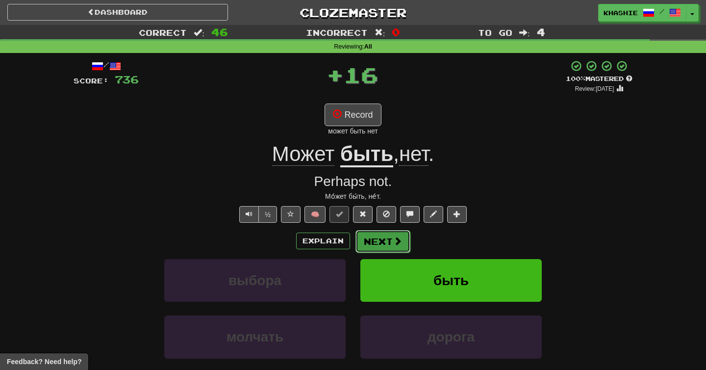
click at [375, 241] on button "Next" at bounding box center [383, 241] width 55 height 23
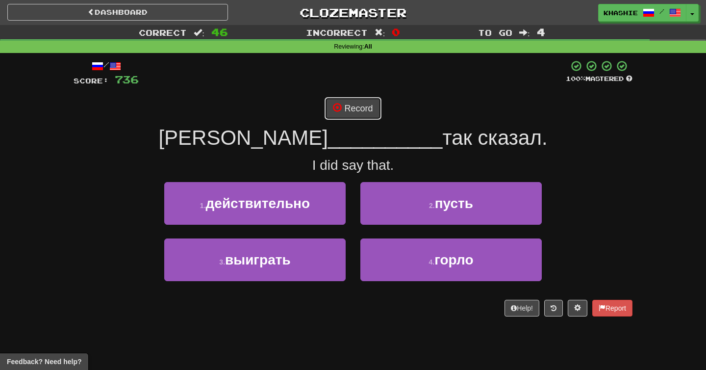
click at [348, 107] on button "Record" at bounding box center [353, 108] width 56 height 23
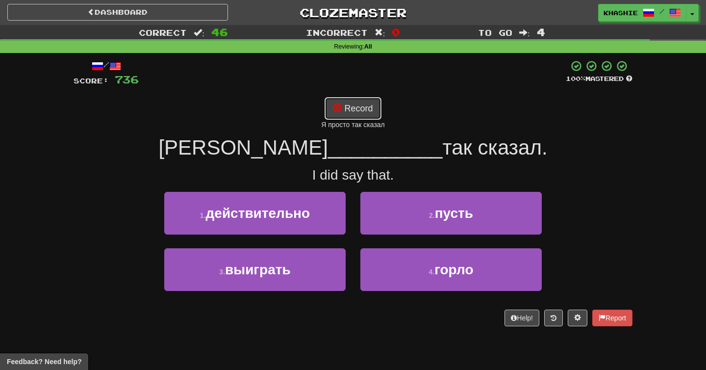
click at [339, 107] on span at bounding box center [337, 107] width 9 height 9
click at [369, 91] on div "/ Score: 736 100 % Mastered Record Я просто так сказал Я __________ так сказал.…" at bounding box center [353, 193] width 559 height 266
click at [369, 98] on button "Record" at bounding box center [353, 108] width 56 height 23
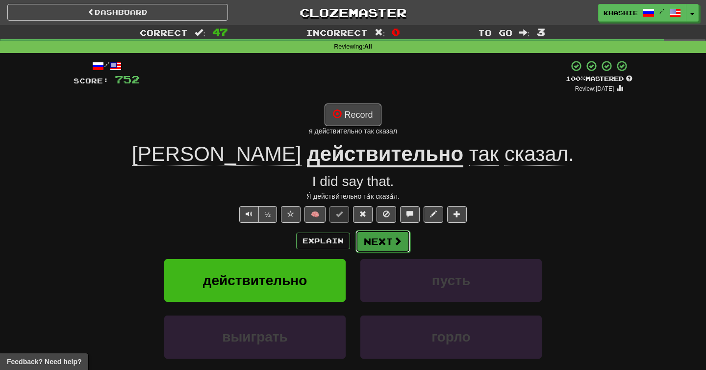
click at [382, 232] on button "Next" at bounding box center [383, 241] width 55 height 23
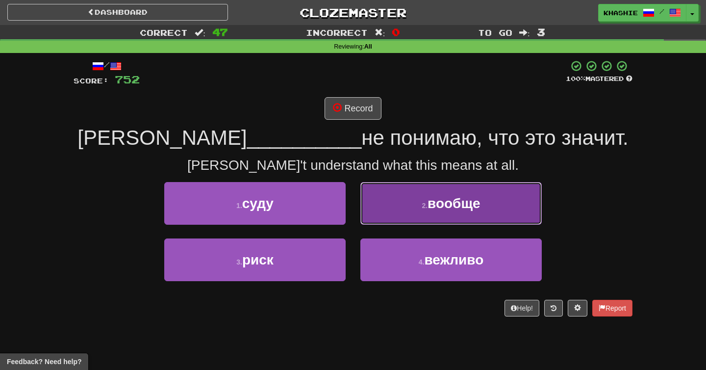
click at [389, 211] on button "2 . вообще" at bounding box center [450, 203] width 181 height 43
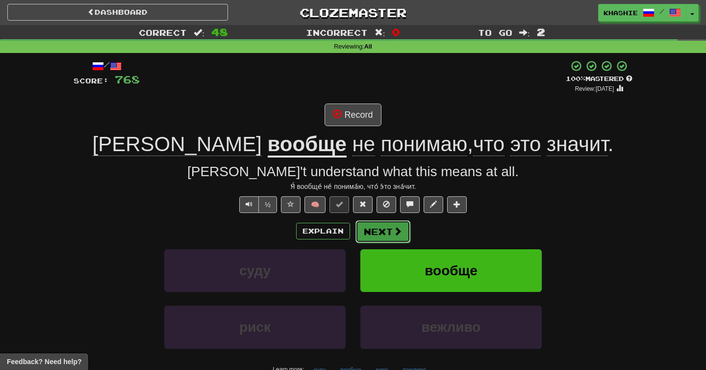
click at [386, 229] on button "Next" at bounding box center [383, 231] width 55 height 23
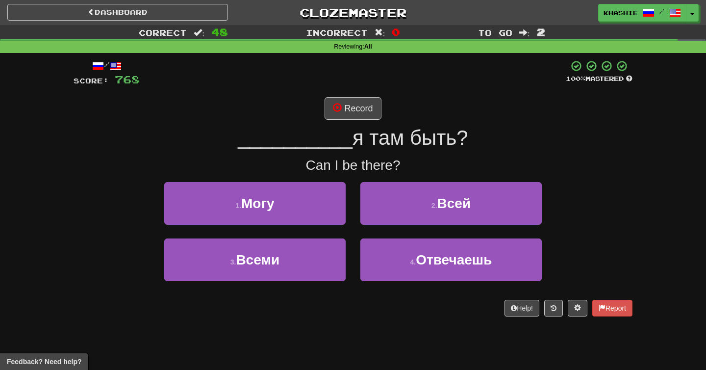
click at [346, 198] on div "1 . Могу" at bounding box center [255, 210] width 196 height 56
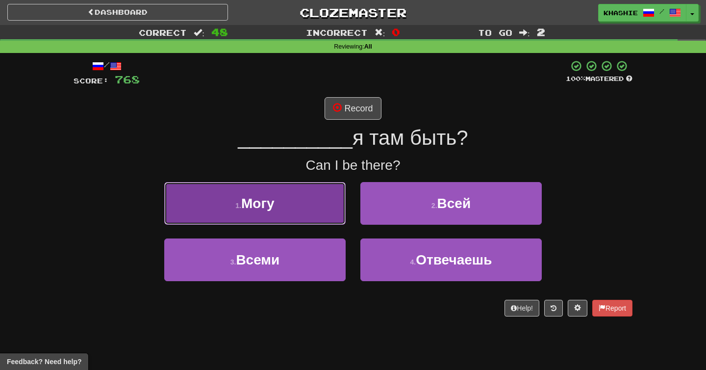
click at [330, 202] on button "1 . Могу" at bounding box center [254, 203] width 181 height 43
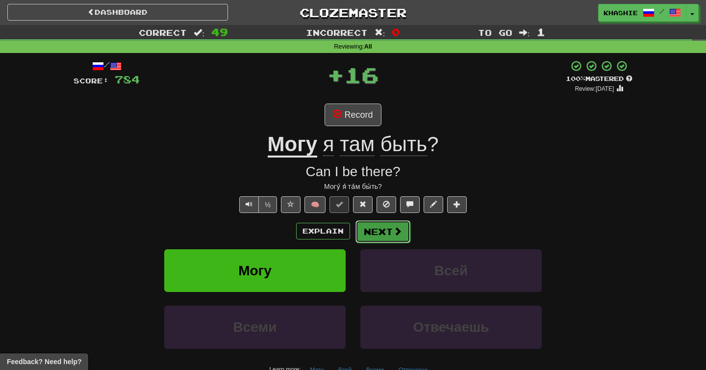
click at [373, 226] on button "Next" at bounding box center [383, 231] width 55 height 23
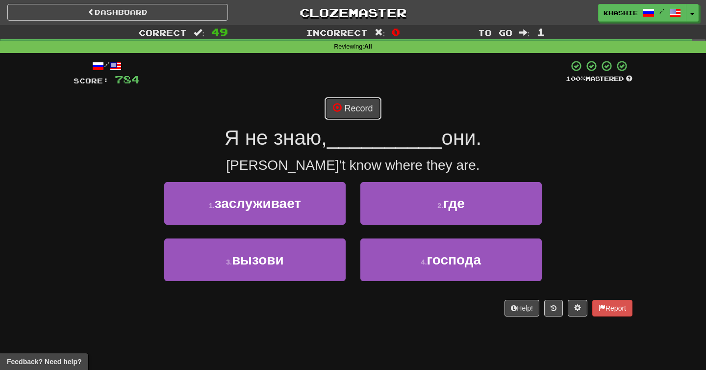
click at [366, 107] on button "Record" at bounding box center [353, 108] width 56 height 23
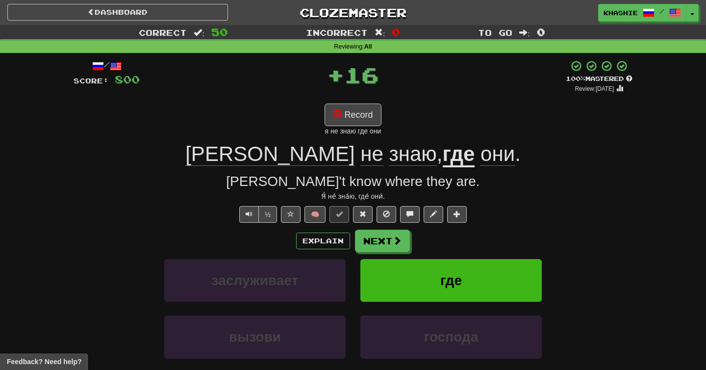
click at [379, 255] on div "Explain Next заслуживает где вызови господа [PERSON_NAME] more: заслуживает где…" at bounding box center [353, 308] width 559 height 157
click at [379, 251] on button "Next" at bounding box center [383, 241] width 55 height 23
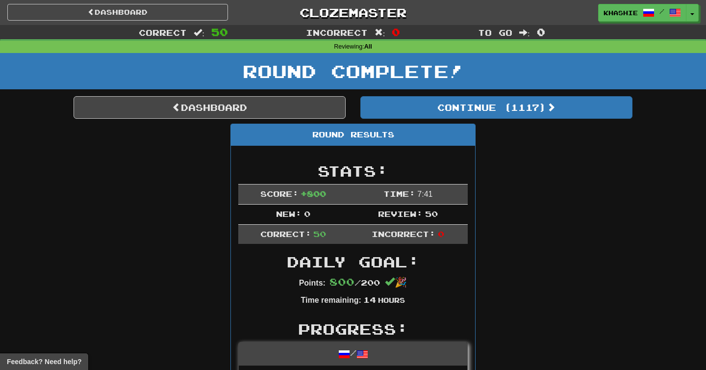
click at [143, 90] on div "Round Complete!" at bounding box center [353, 74] width 706 height 43
click at [145, 97] on link "Dashboard" at bounding box center [210, 107] width 272 height 23
click at [152, 104] on link "Dashboard" at bounding box center [210, 107] width 272 height 23
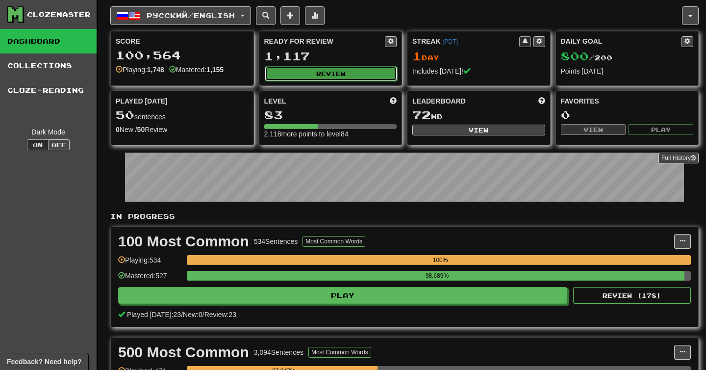
click at [320, 73] on button "Review" at bounding box center [331, 73] width 133 height 15
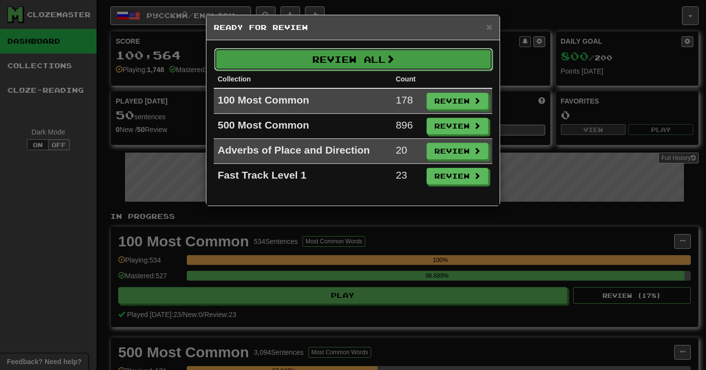
click at [436, 62] on button "Review All" at bounding box center [353, 59] width 279 height 23
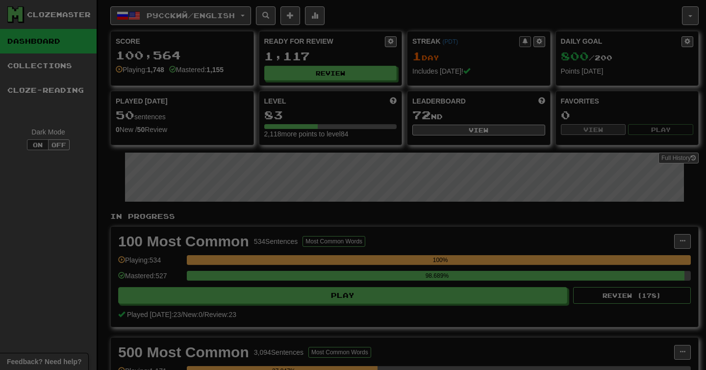
select select "**"
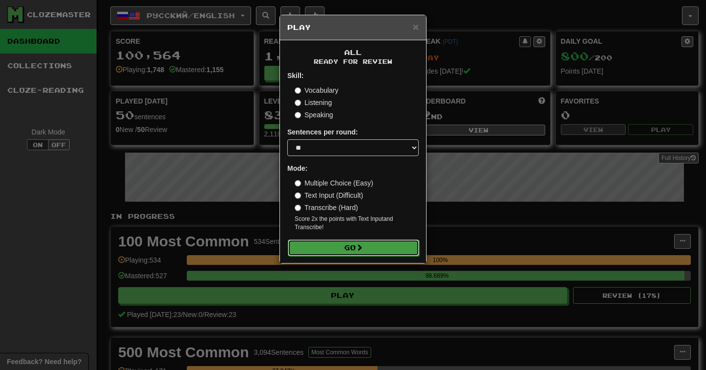
click at [343, 246] on button "Go" at bounding box center [353, 247] width 131 height 17
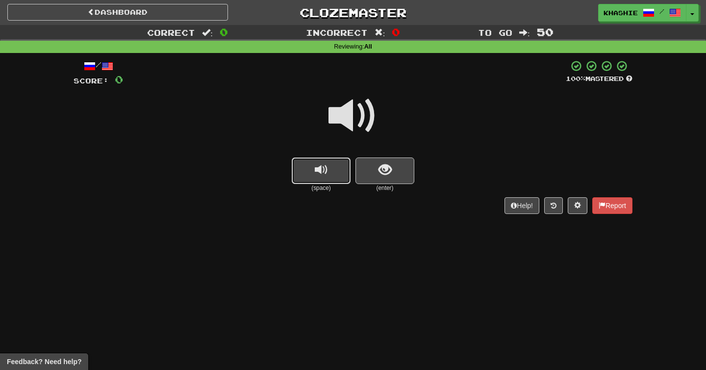
click at [337, 170] on button "replay audio" at bounding box center [321, 170] width 59 height 26
click at [372, 171] on button "show sentence" at bounding box center [385, 170] width 59 height 26
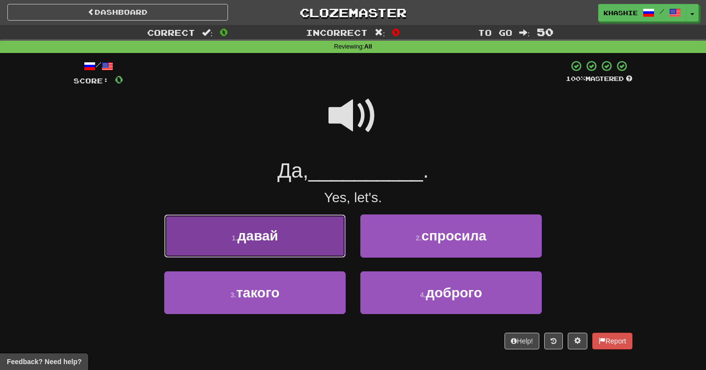
click at [327, 224] on button "1 . давай" at bounding box center [254, 235] width 181 height 43
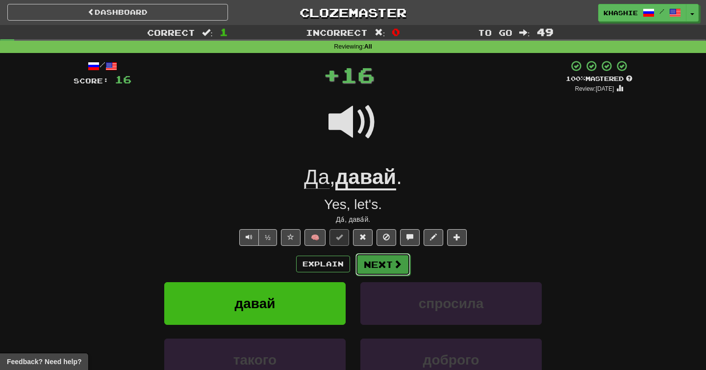
click at [393, 261] on span at bounding box center [397, 263] width 9 height 9
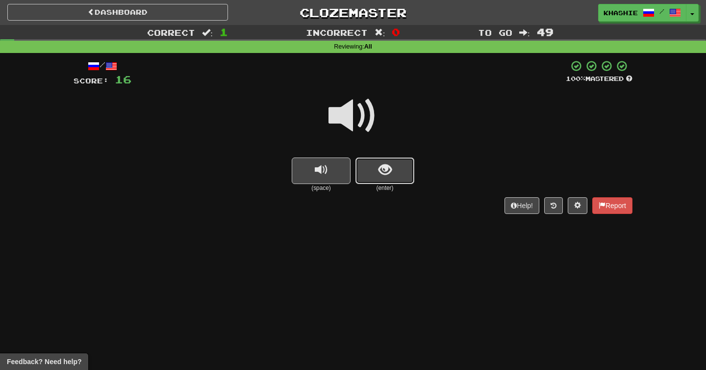
click at [375, 169] on button "show sentence" at bounding box center [385, 170] width 59 height 26
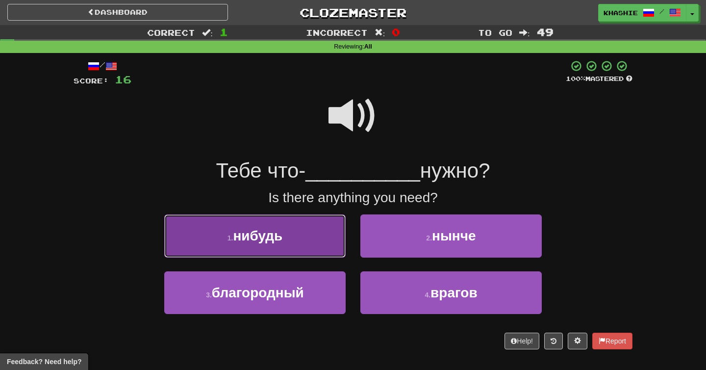
click at [311, 239] on button "1 . нибудь" at bounding box center [254, 235] width 181 height 43
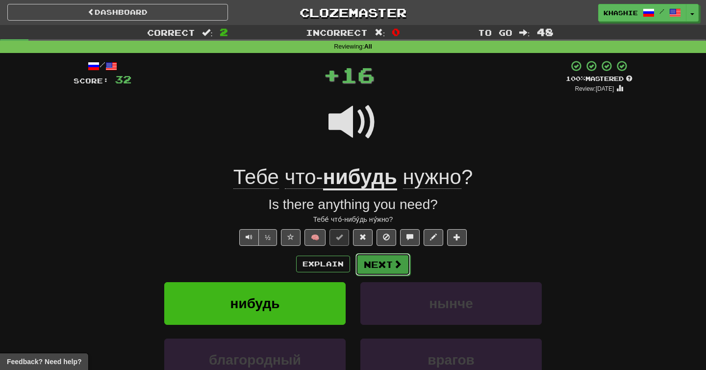
click at [391, 262] on button "Next" at bounding box center [383, 264] width 55 height 23
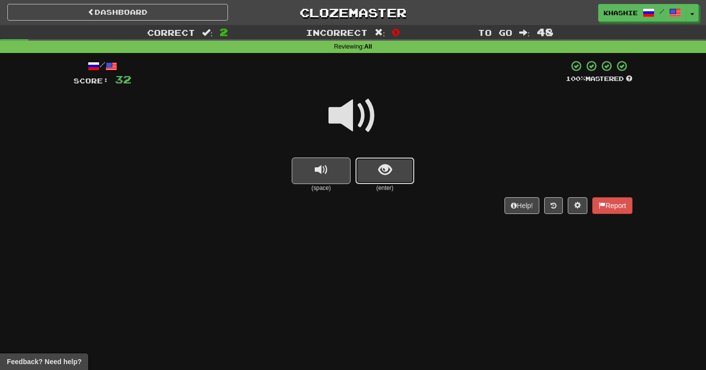
click at [402, 169] on button "show sentence" at bounding box center [385, 170] width 59 height 26
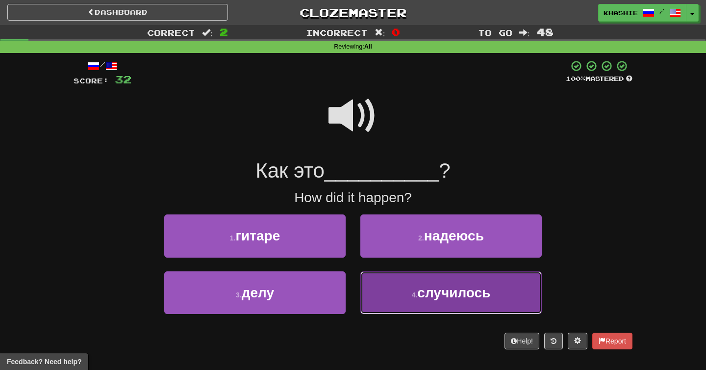
click at [426, 290] on span "случилось" at bounding box center [453, 292] width 73 height 15
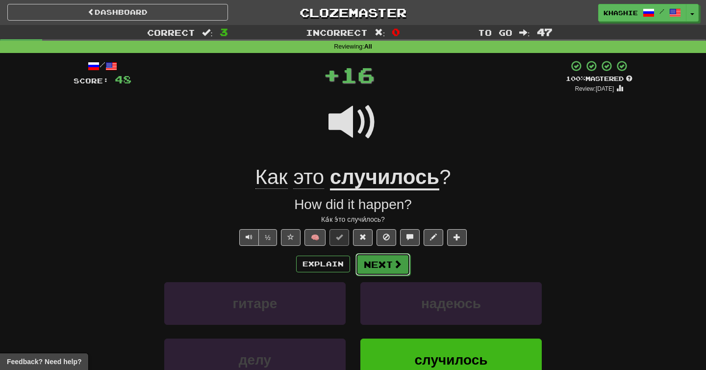
click at [377, 261] on button "Next" at bounding box center [383, 264] width 55 height 23
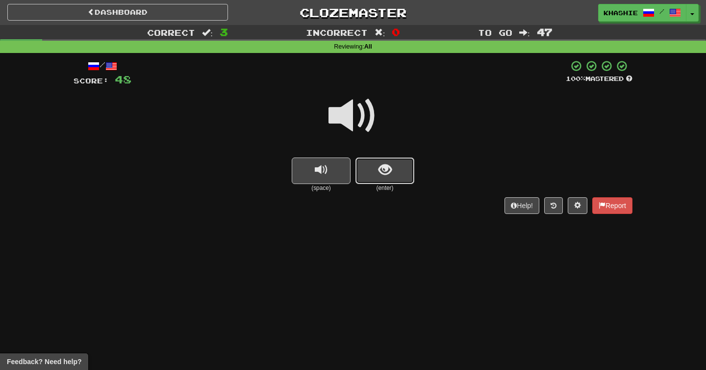
click at [388, 174] on span "show sentence" at bounding box center [385, 169] width 13 height 13
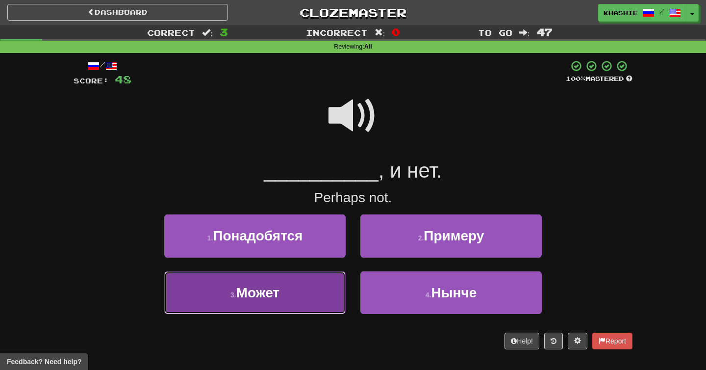
click at [315, 289] on button "3 . Может" at bounding box center [254, 292] width 181 height 43
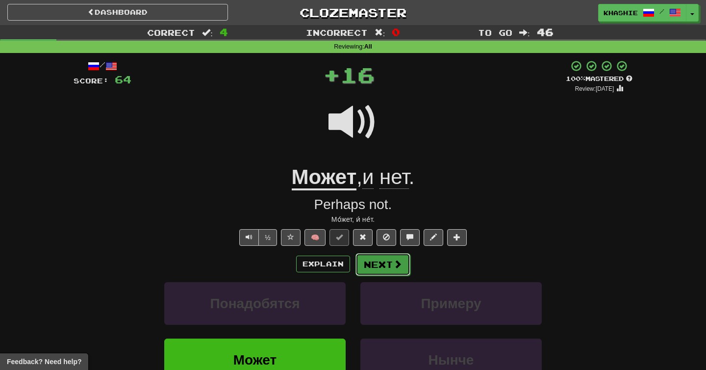
click at [385, 256] on button "Next" at bounding box center [383, 264] width 55 height 23
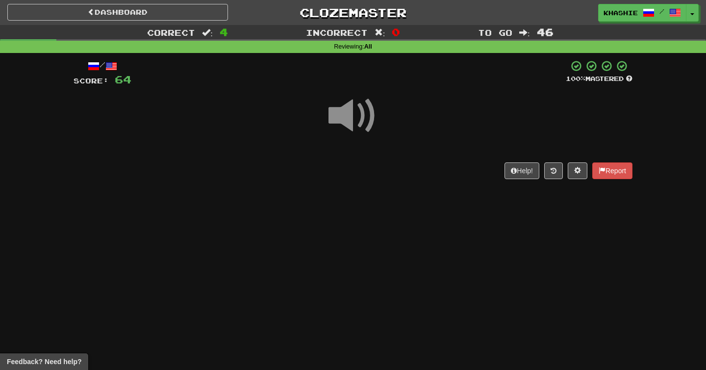
click at [356, 113] on span at bounding box center [353, 115] width 49 height 49
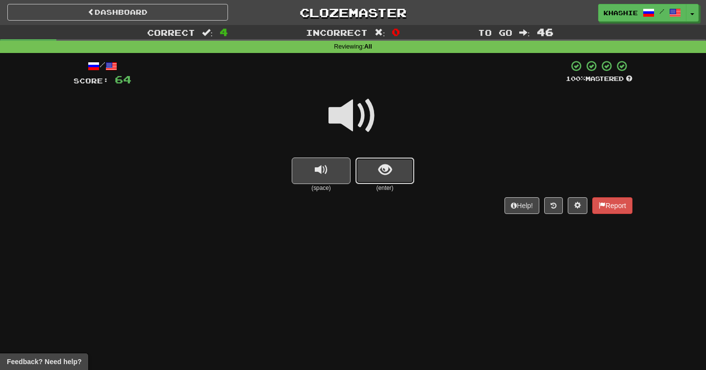
click at [380, 181] on button "show sentence" at bounding box center [385, 170] width 59 height 26
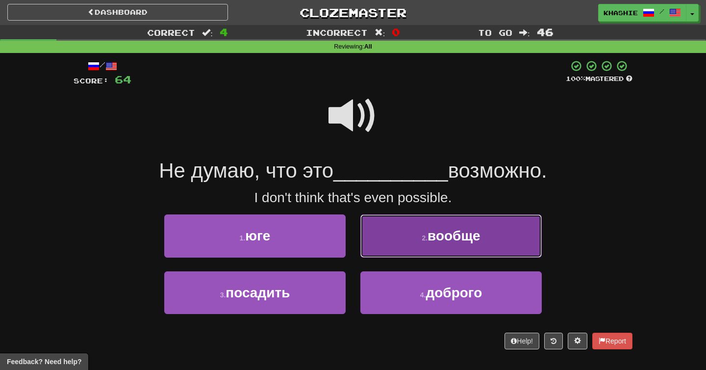
click at [422, 234] on small "2 ." at bounding box center [425, 238] width 6 height 8
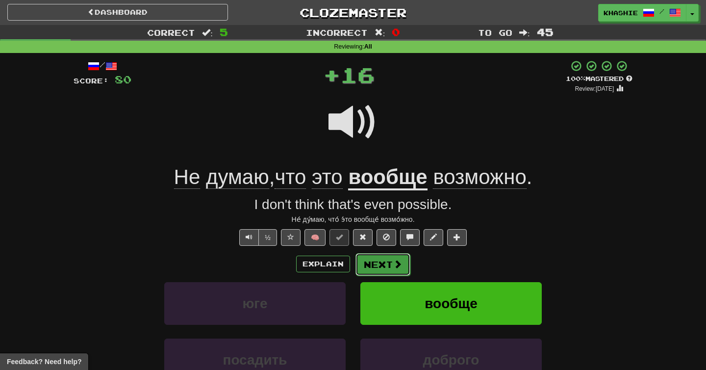
click at [382, 259] on button "Next" at bounding box center [383, 264] width 55 height 23
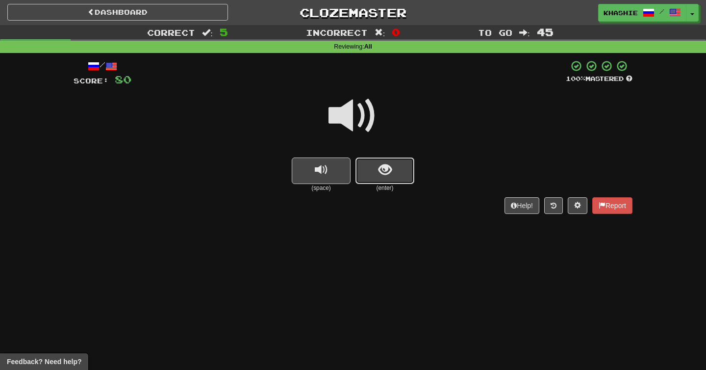
click at [383, 165] on span "show sentence" at bounding box center [385, 169] width 13 height 13
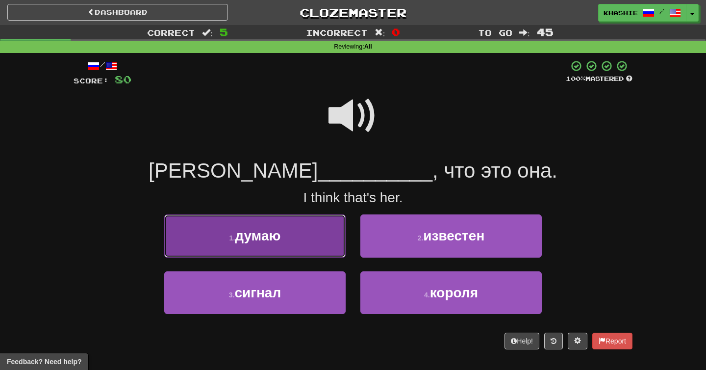
click at [310, 230] on button "1 . думаю" at bounding box center [254, 235] width 181 height 43
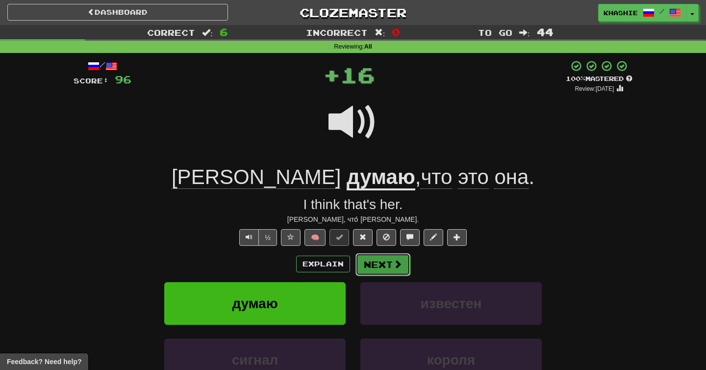
click at [397, 258] on button "Next" at bounding box center [383, 264] width 55 height 23
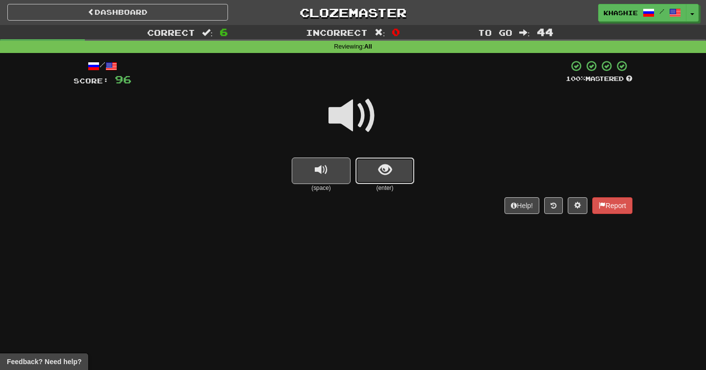
click at [376, 166] on button "show sentence" at bounding box center [385, 170] width 59 height 26
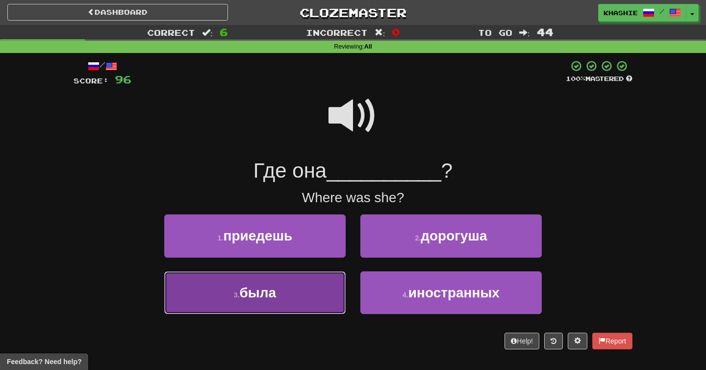
click at [318, 278] on button "3 . была" at bounding box center [254, 292] width 181 height 43
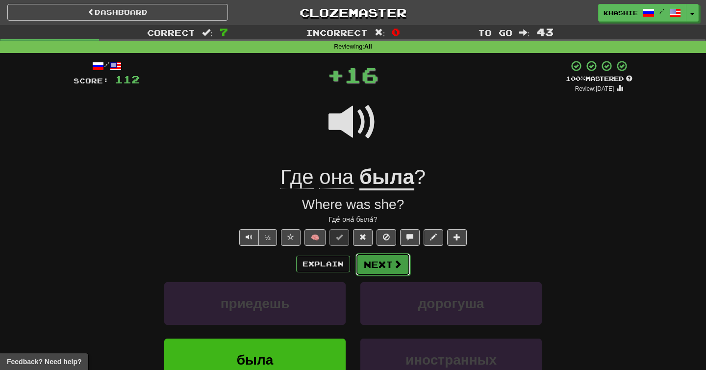
click at [387, 264] on button "Next" at bounding box center [383, 264] width 55 height 23
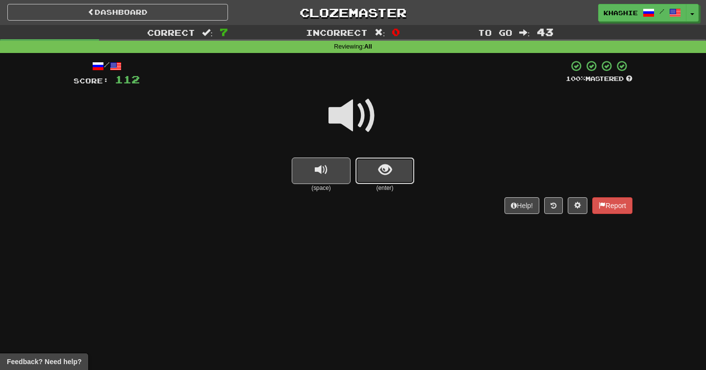
click at [370, 168] on button "show sentence" at bounding box center [385, 170] width 59 height 26
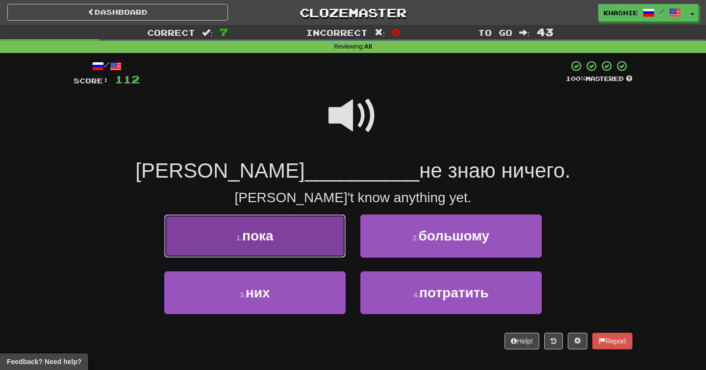
click at [312, 245] on button "1 . пока" at bounding box center [254, 235] width 181 height 43
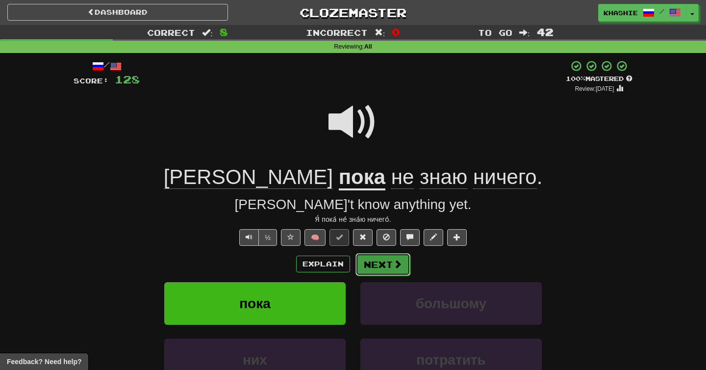
click at [375, 265] on button "Next" at bounding box center [383, 264] width 55 height 23
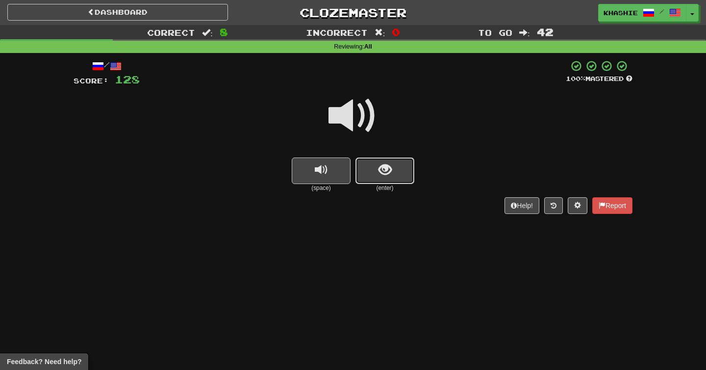
click at [382, 168] on span "show sentence" at bounding box center [385, 169] width 13 height 13
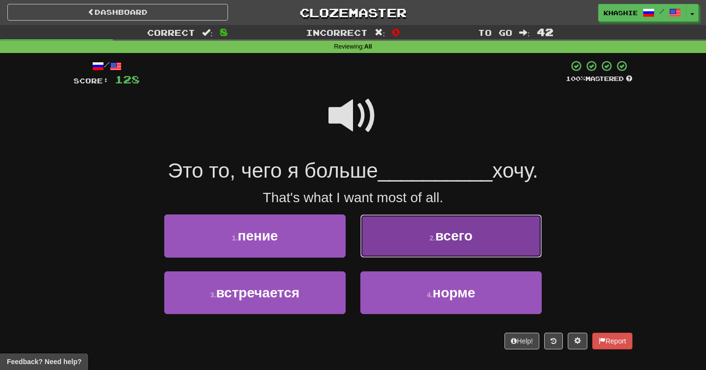
click at [415, 219] on button "2 . всего" at bounding box center [450, 235] width 181 height 43
